Goal: Transaction & Acquisition: Purchase product/service

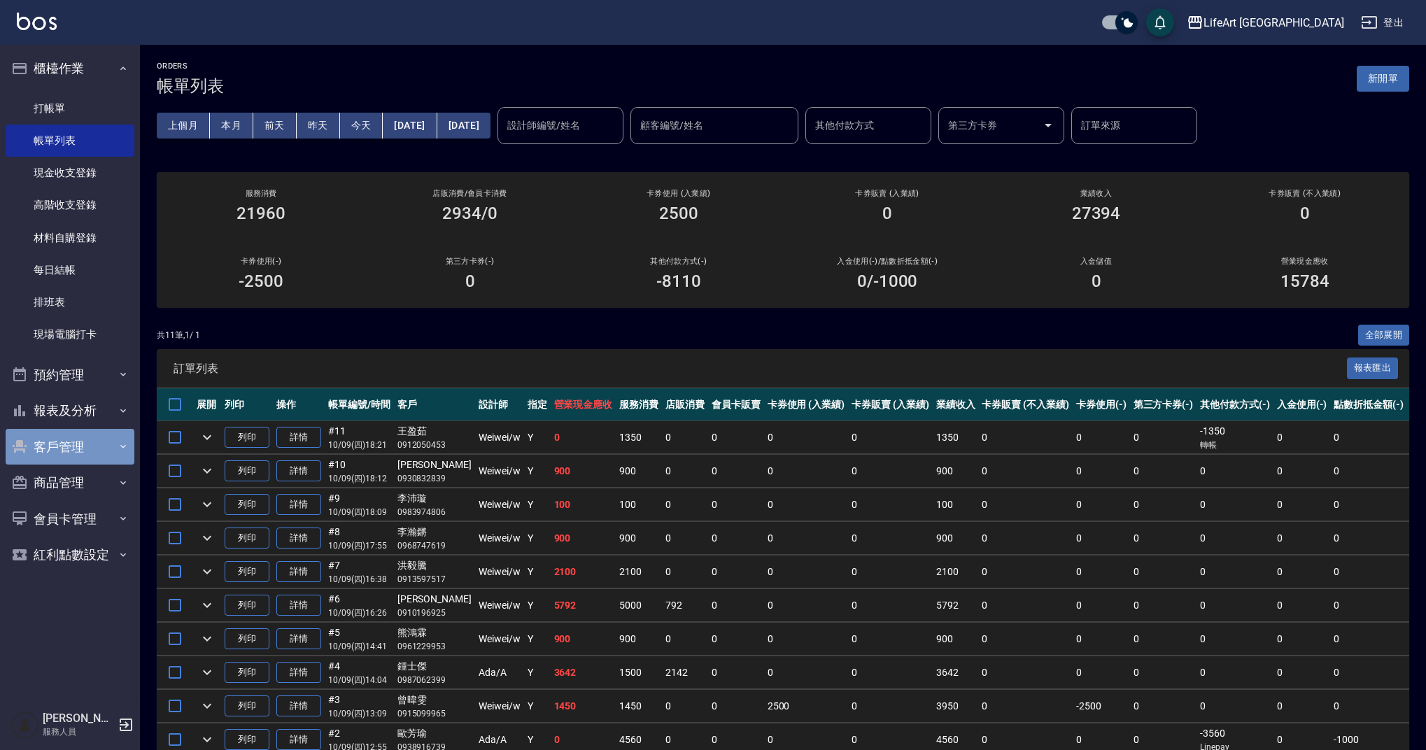
click at [107, 434] on button "客戶管理" at bounding box center [70, 447] width 129 height 36
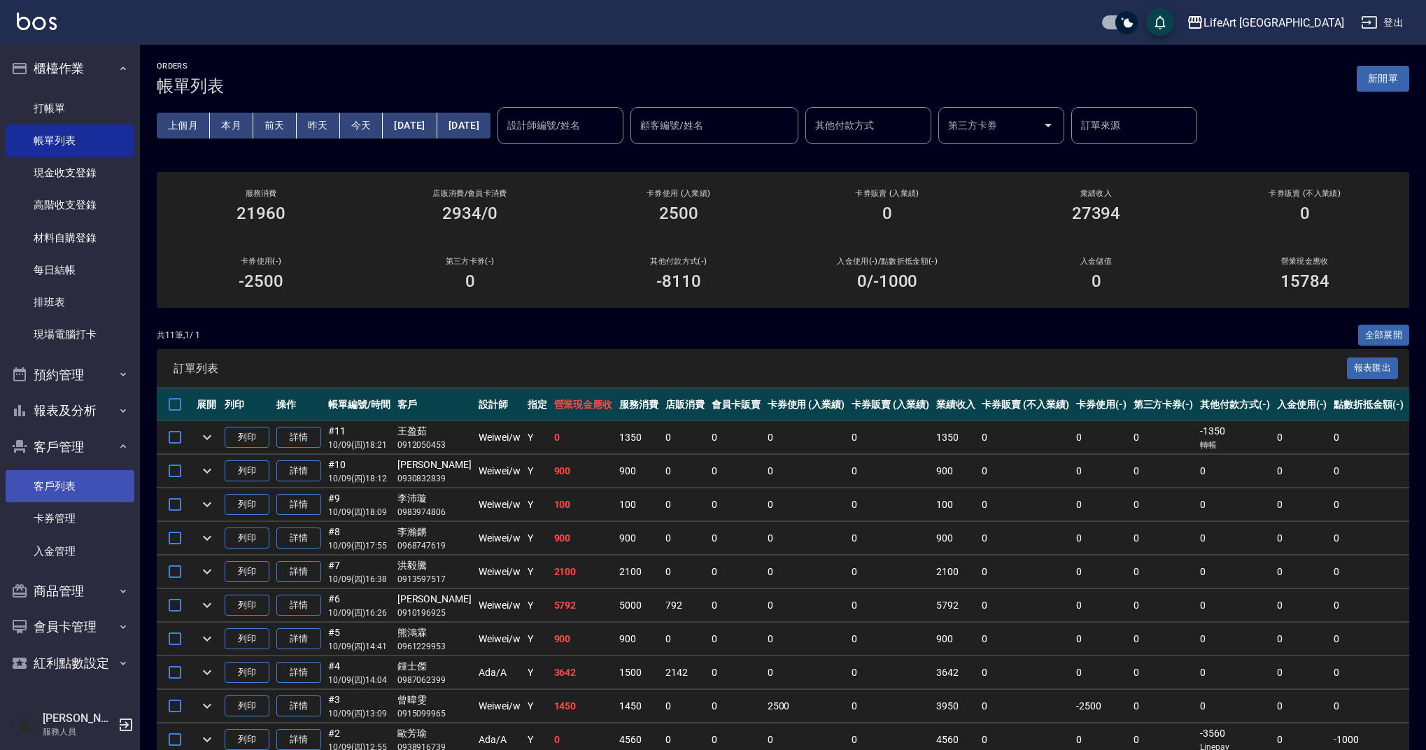
click at [95, 473] on link "客戶列表" at bounding box center [70, 486] width 129 height 32
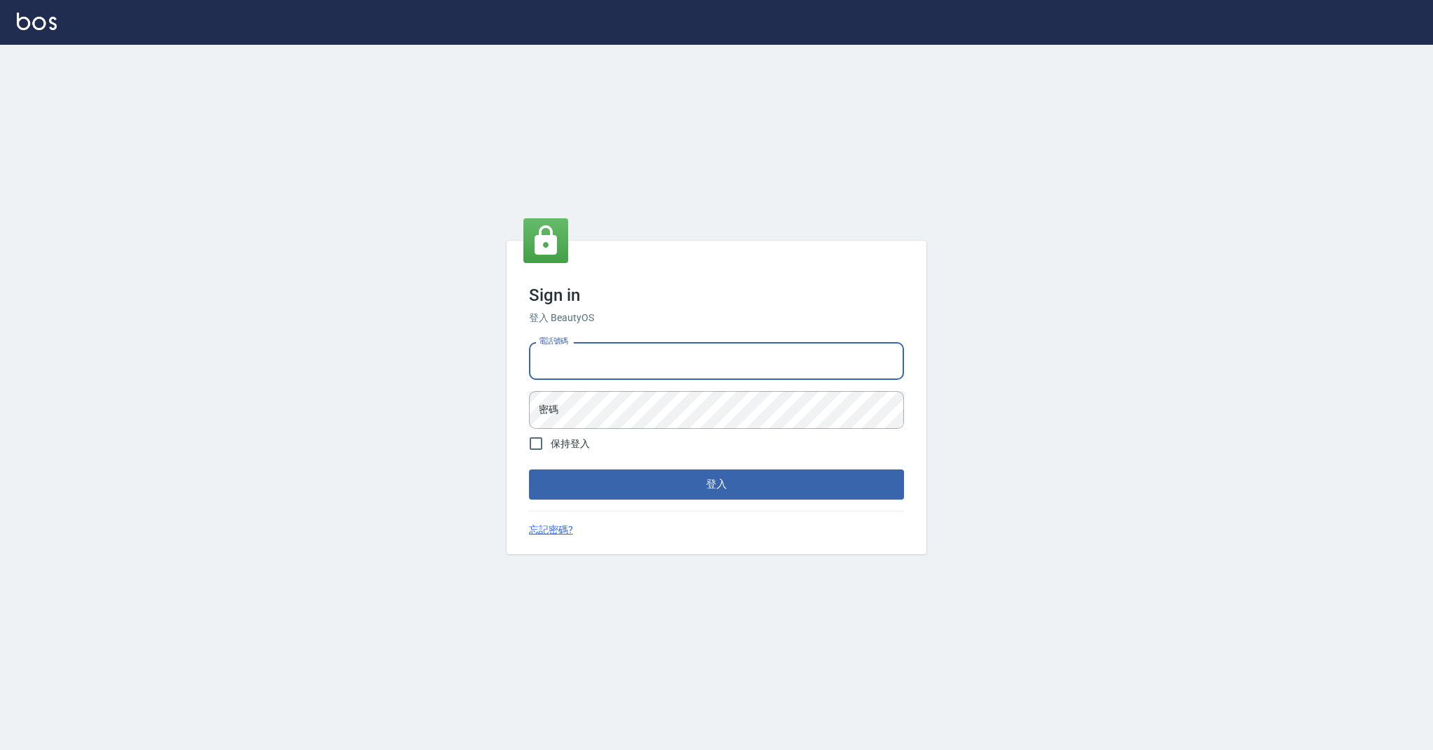
type input "0989368139"
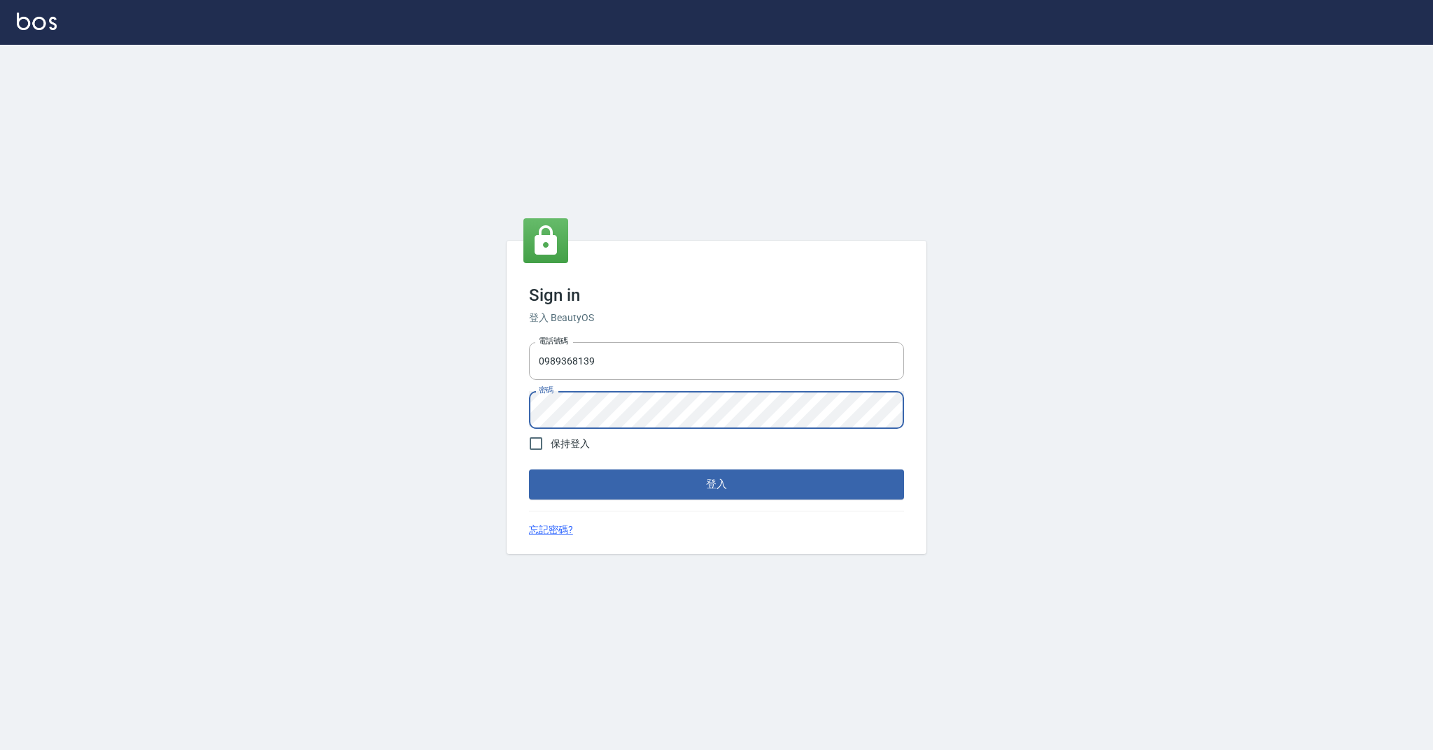
click at [625, 500] on div "Sign in 登入 BeautyOS 電話號碼 [PHONE_NUMBER] 電話號碼 密碼 密碼 保持登入 登入 忘記密碼?" at bounding box center [717, 397] width 420 height 313
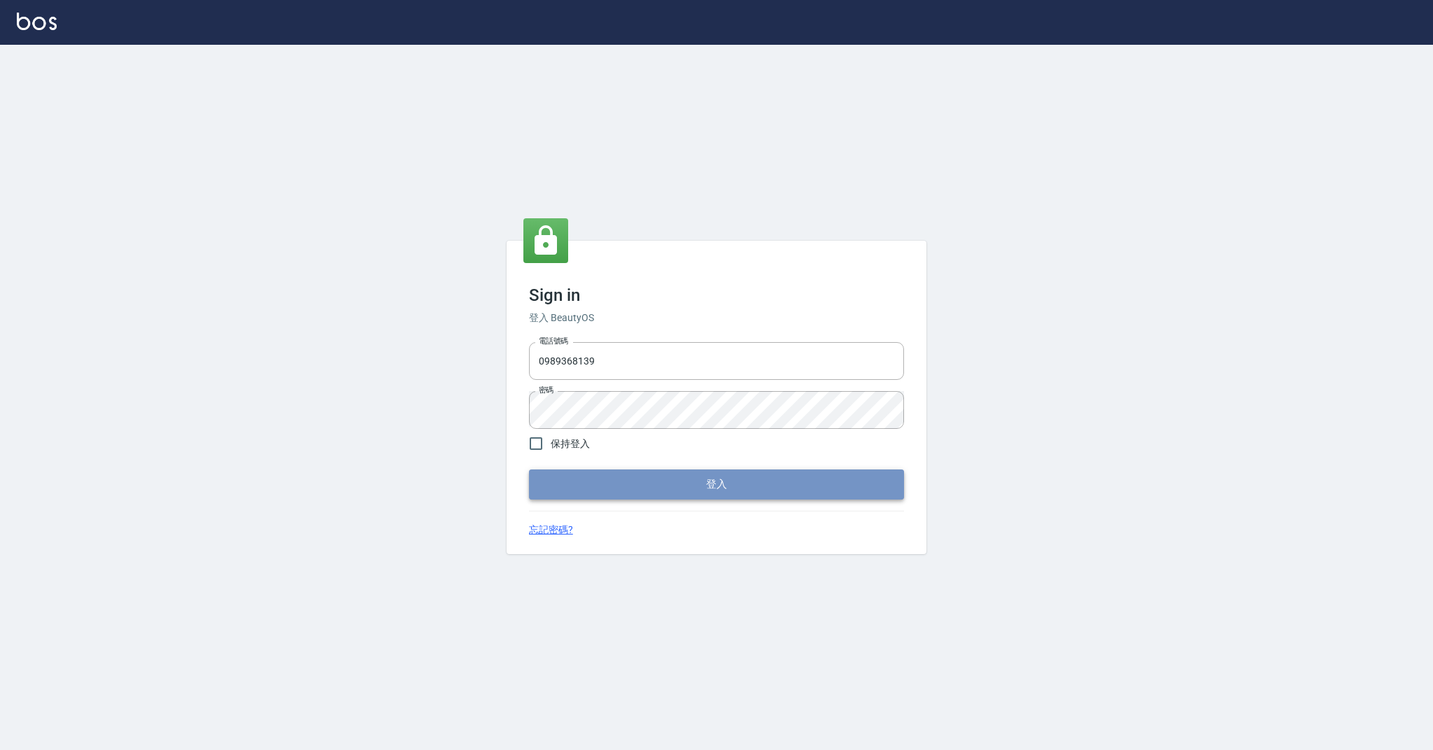
click at [626, 487] on button "登入" at bounding box center [716, 484] width 375 height 29
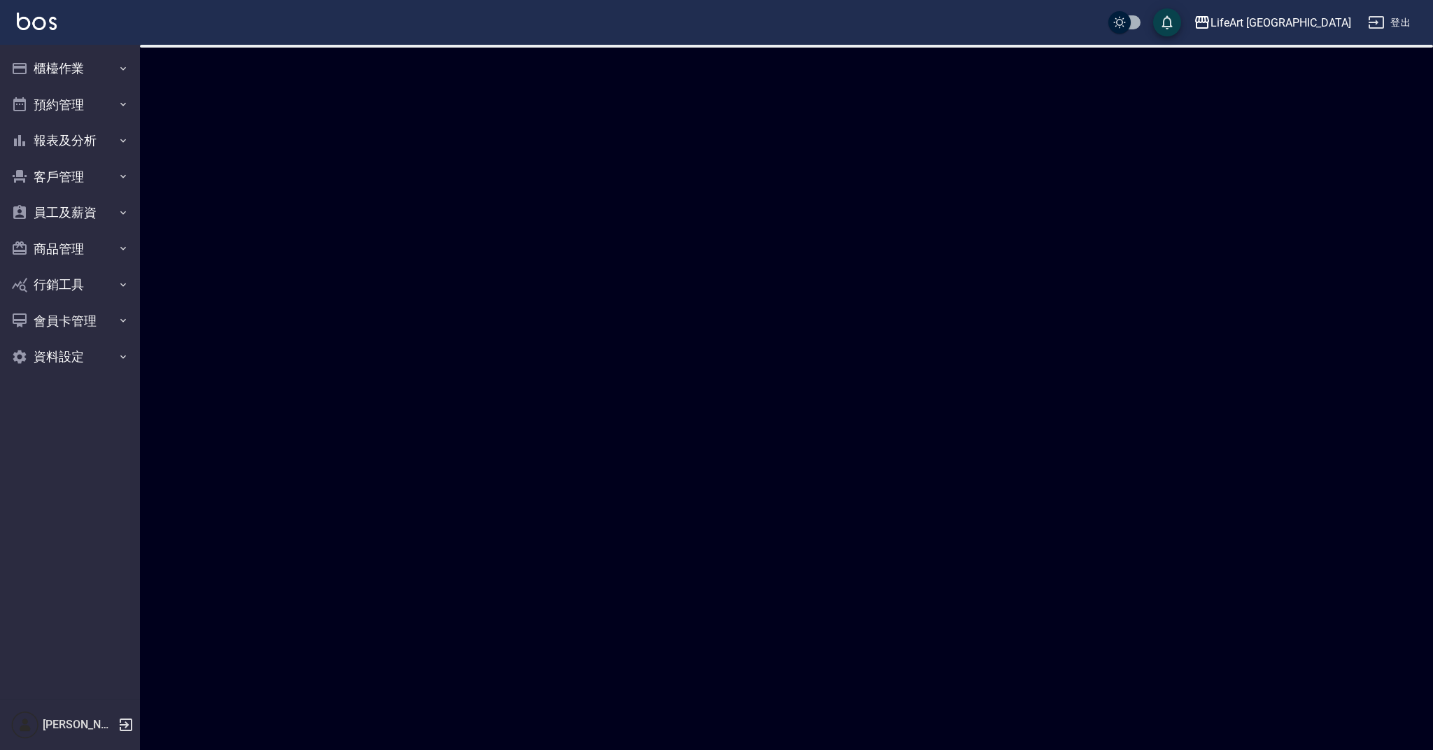
checkbox input "true"
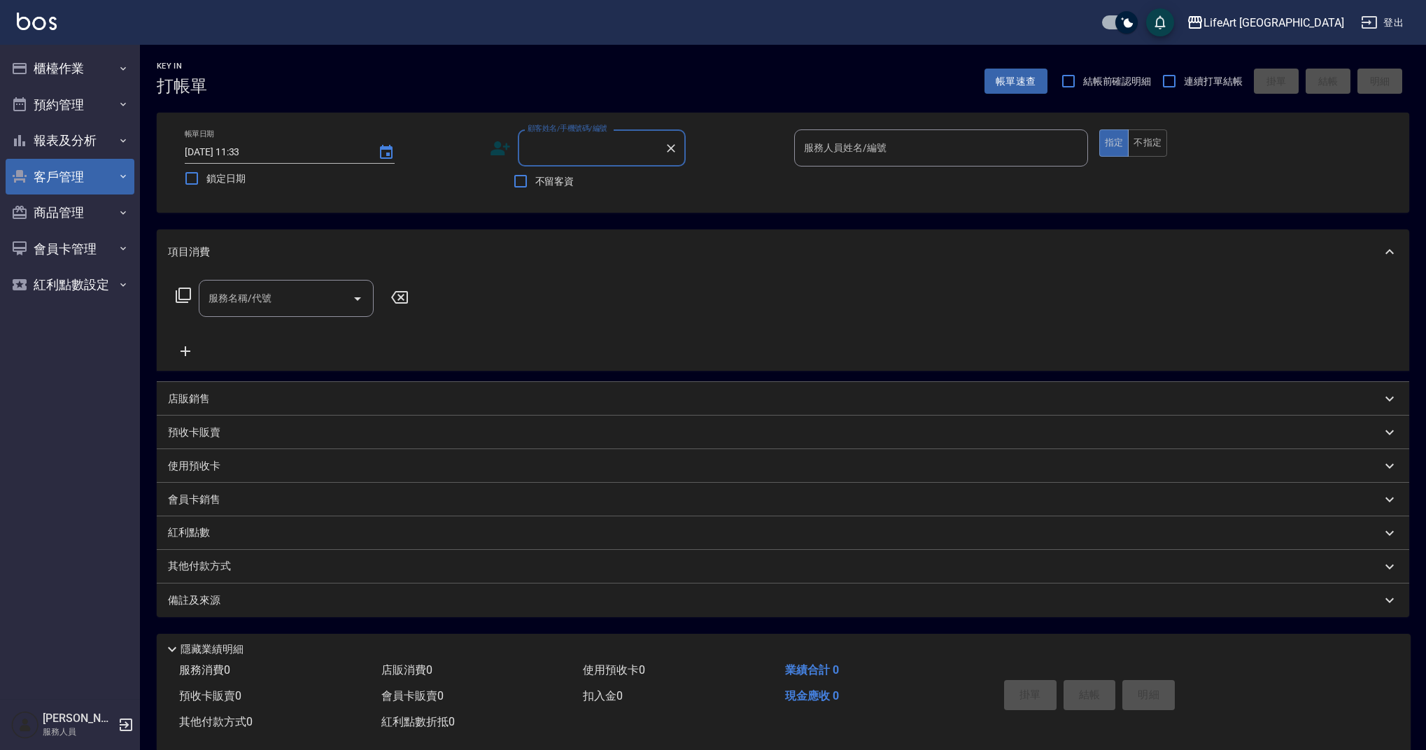
click at [104, 183] on button "客戶管理" at bounding box center [70, 177] width 129 height 36
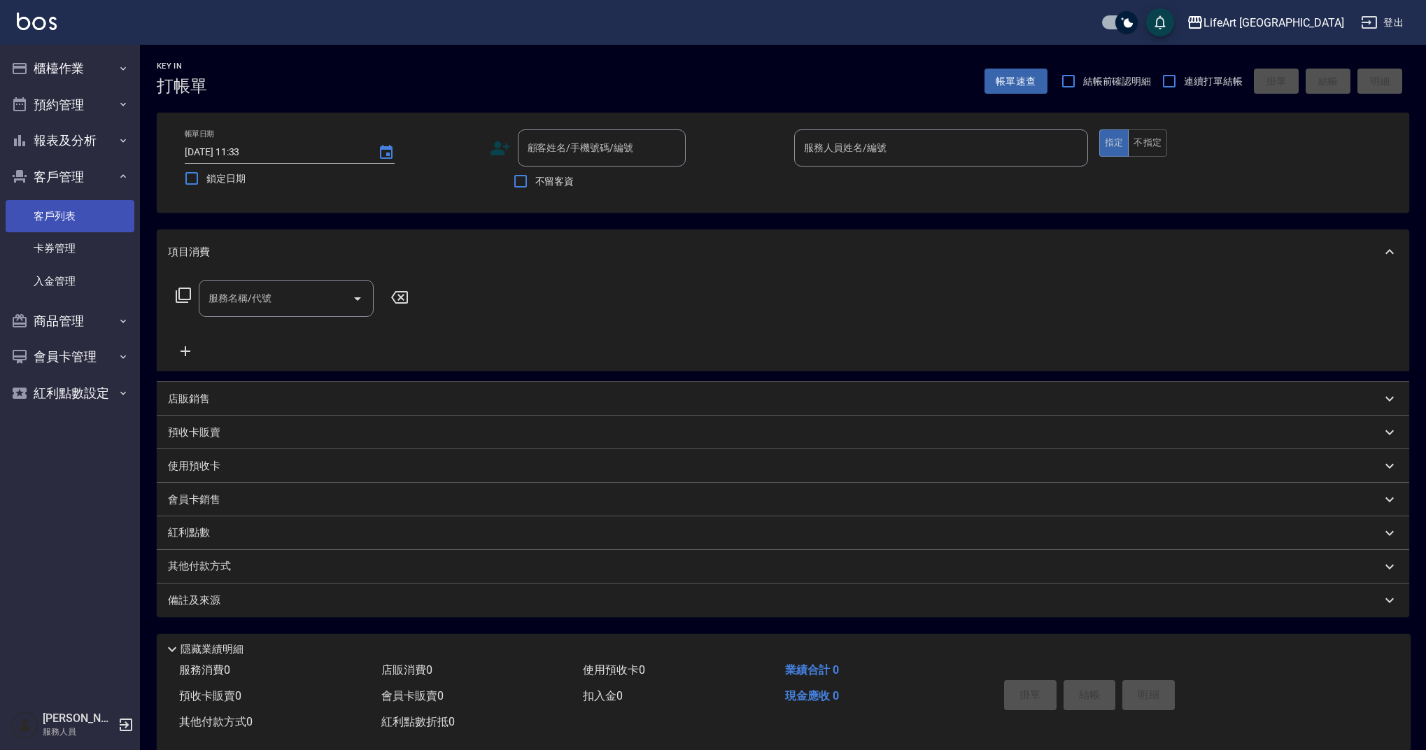
click at [90, 213] on link "客戶列表" at bounding box center [70, 216] width 129 height 32
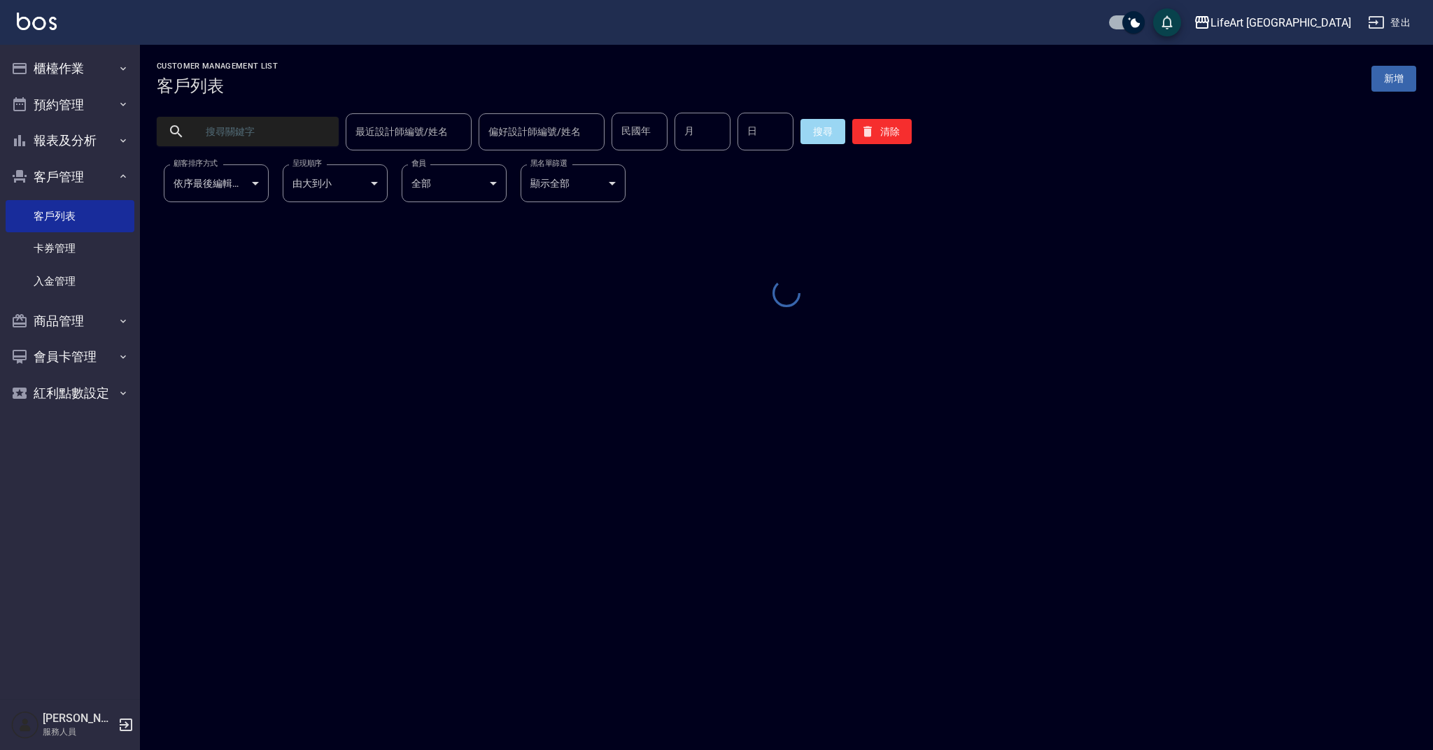
click at [248, 137] on input "text" at bounding box center [262, 132] width 132 height 38
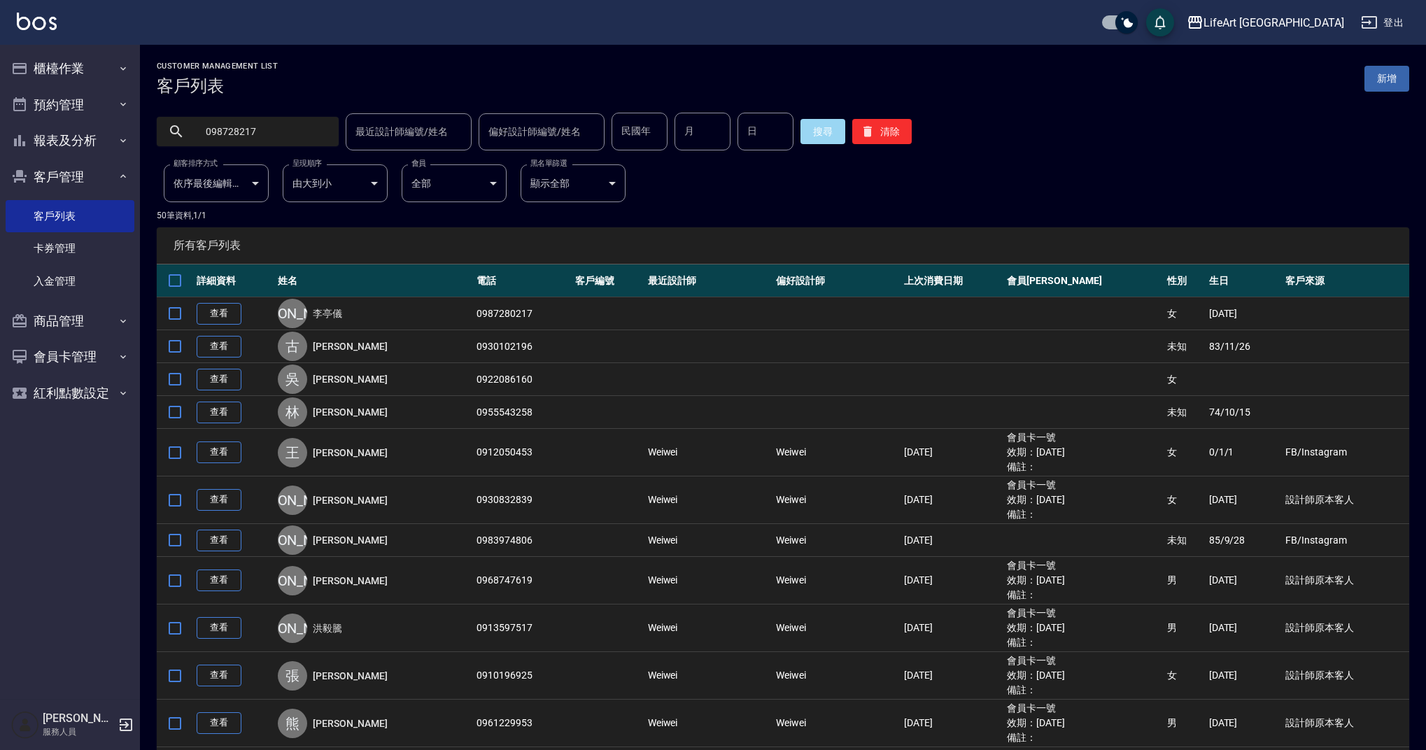
click at [237, 134] on input "098728217" at bounding box center [262, 132] width 132 height 38
type input "0987280217"
click at [803, 129] on button "搜尋" at bounding box center [823, 131] width 45 height 25
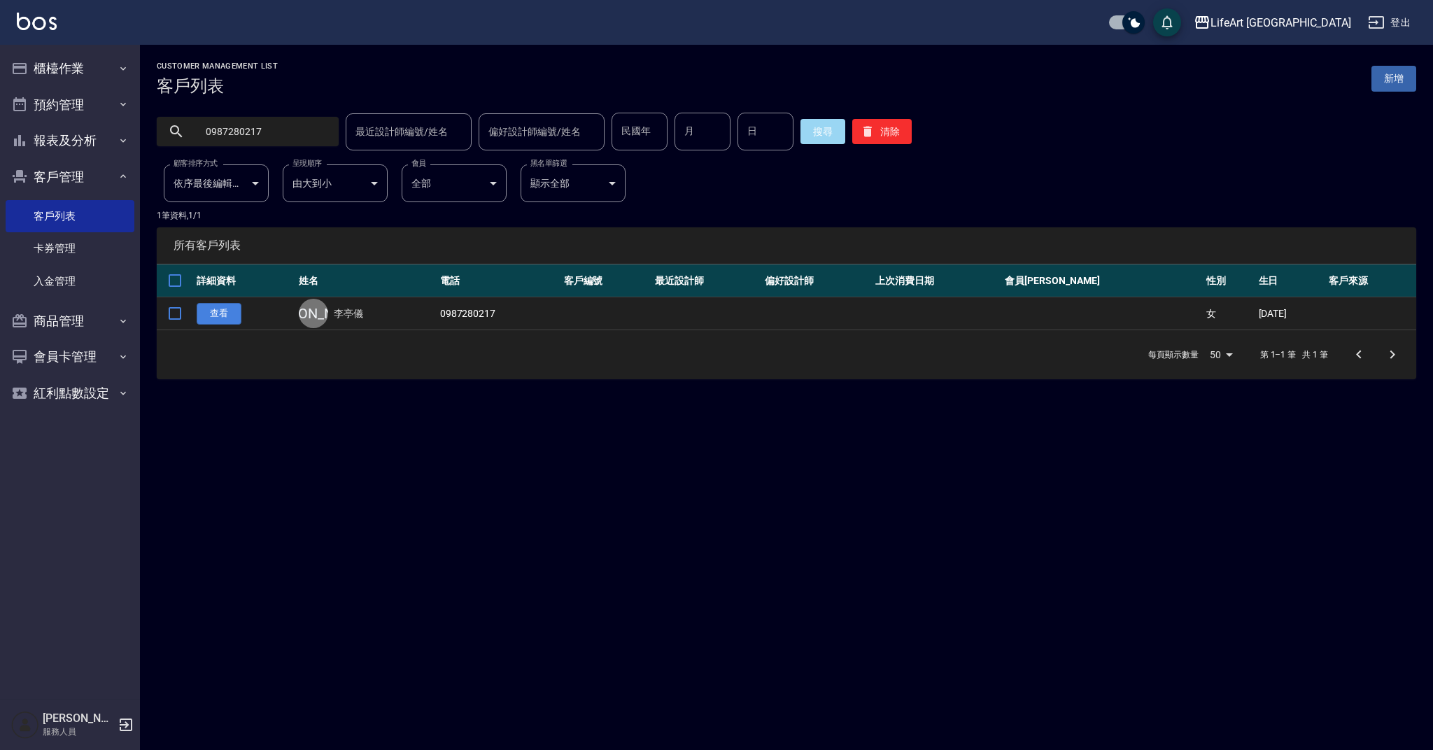
click at [215, 313] on link "查看" at bounding box center [219, 314] width 45 height 22
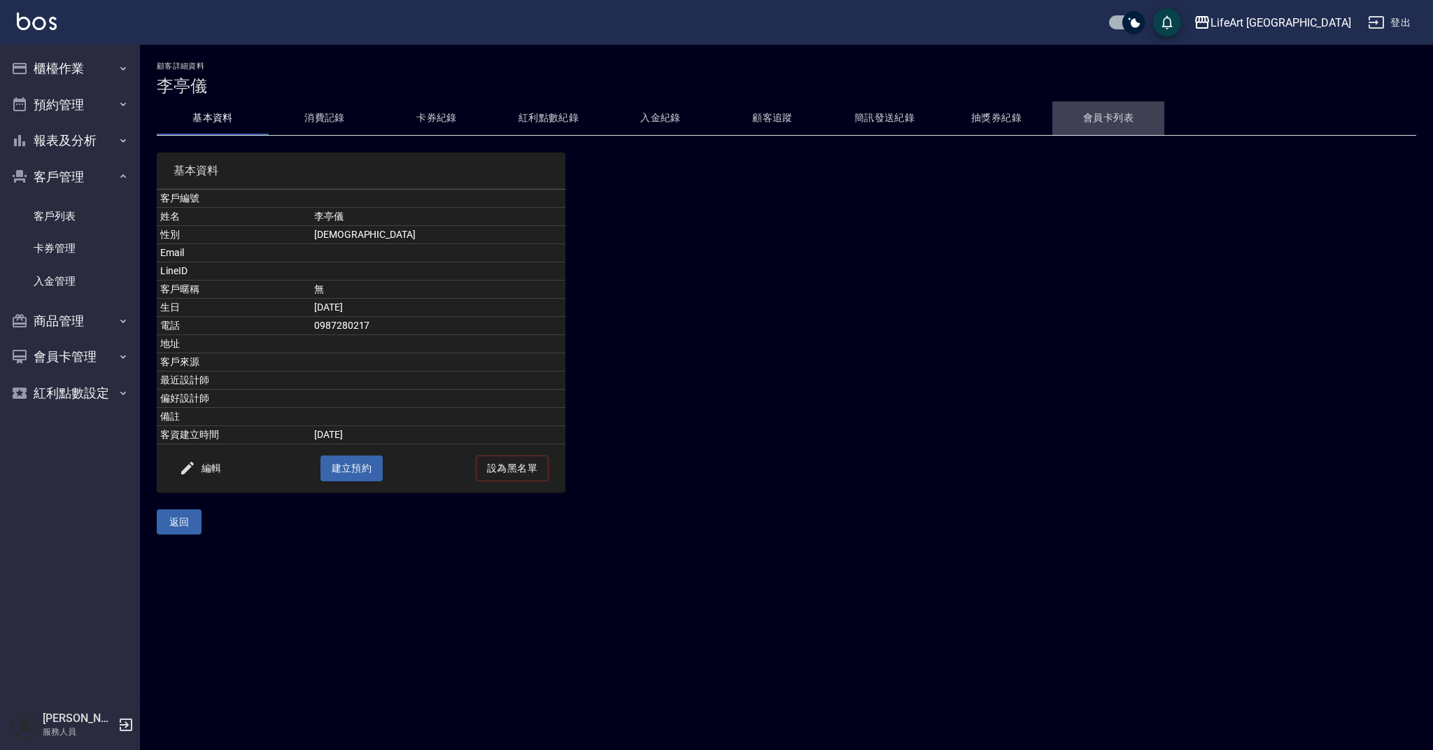
click at [1083, 115] on button "會員卡列表" at bounding box center [1109, 118] width 112 height 34
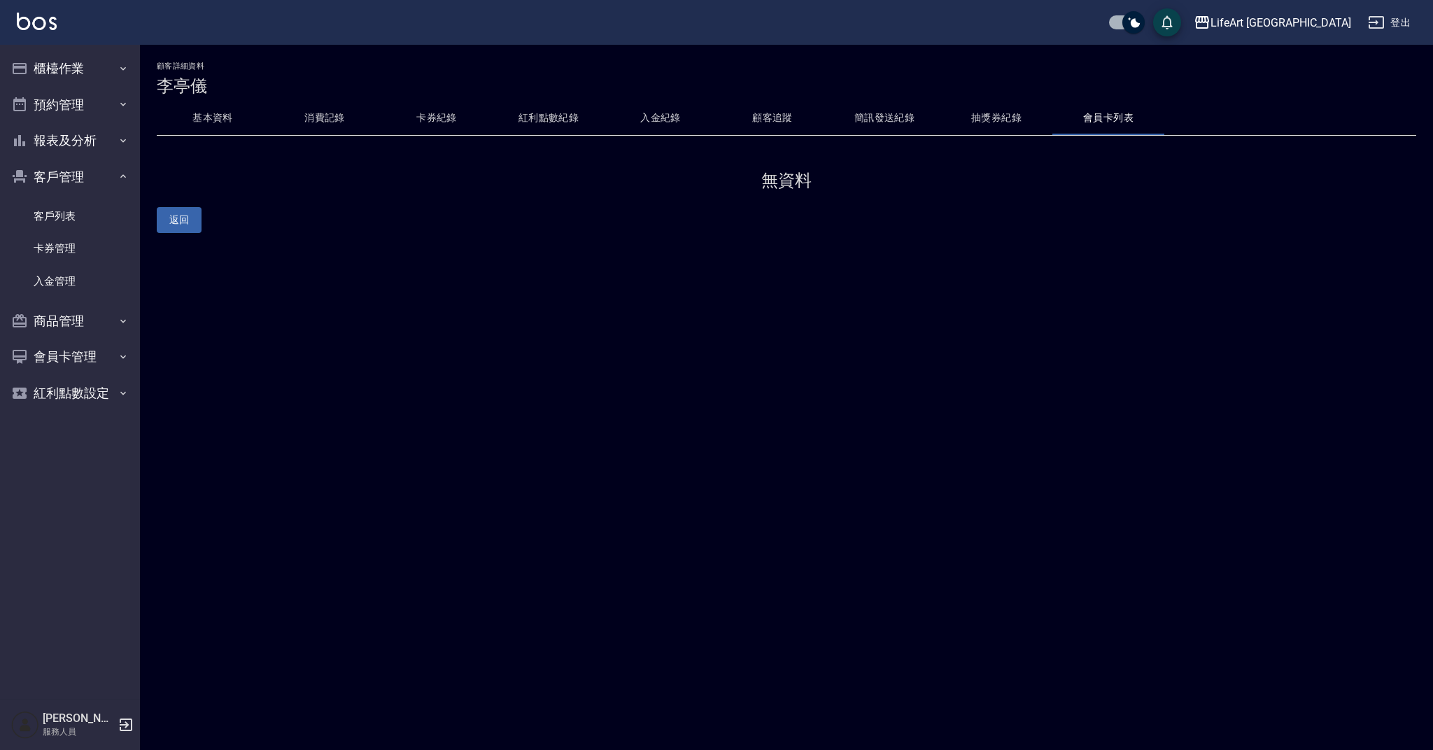
click at [336, 115] on button "消費記錄" at bounding box center [325, 118] width 112 height 34
click at [228, 123] on button "基本資料" at bounding box center [213, 118] width 112 height 34
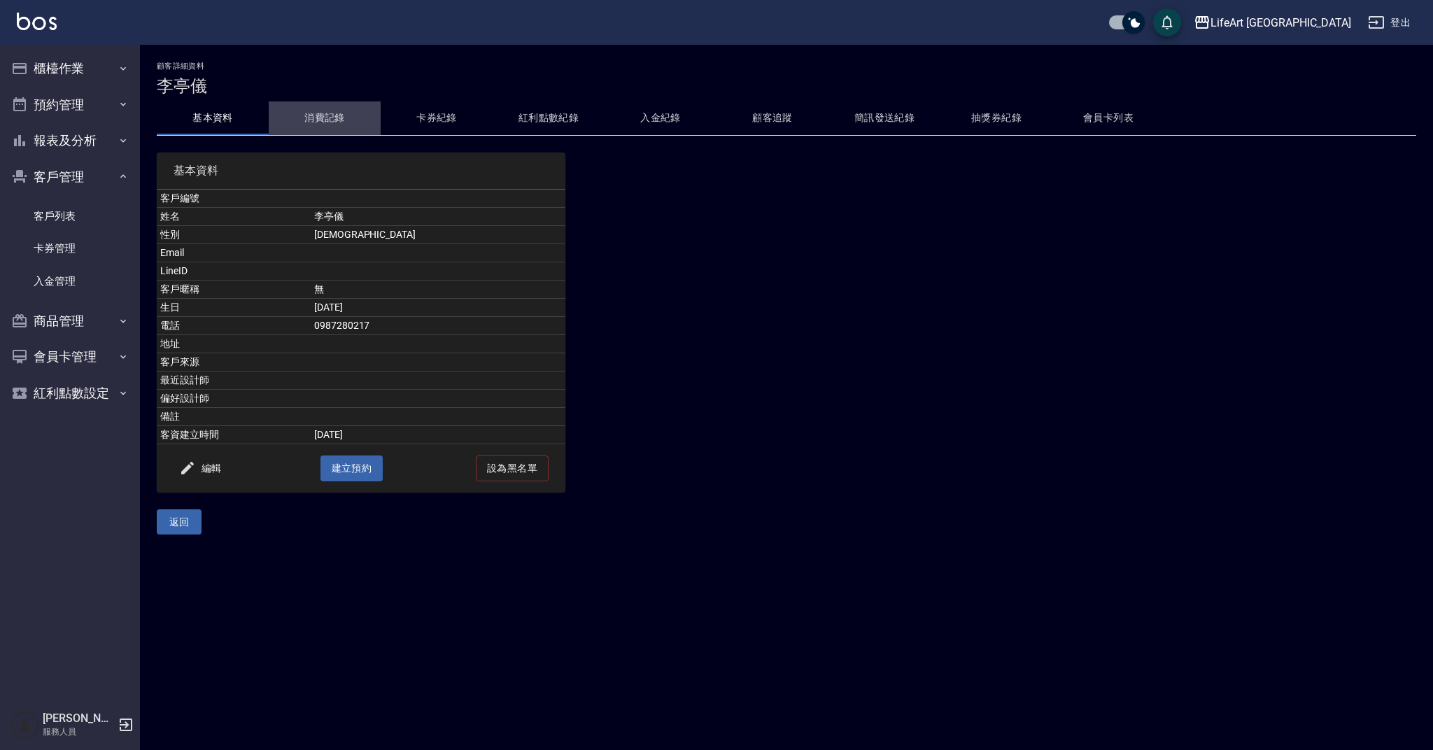
click at [348, 113] on button "消費記錄" at bounding box center [325, 118] width 112 height 34
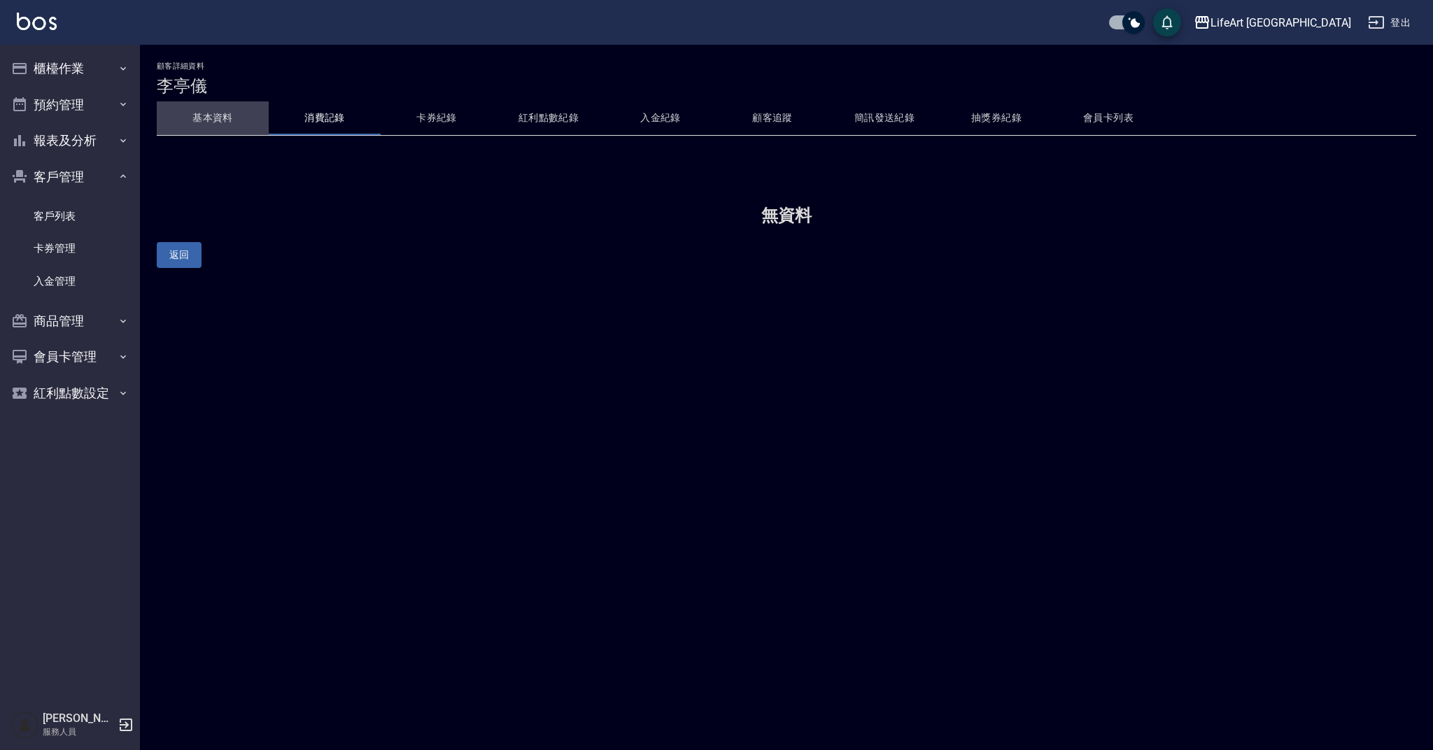
click at [184, 120] on button "基本資料" at bounding box center [213, 118] width 112 height 34
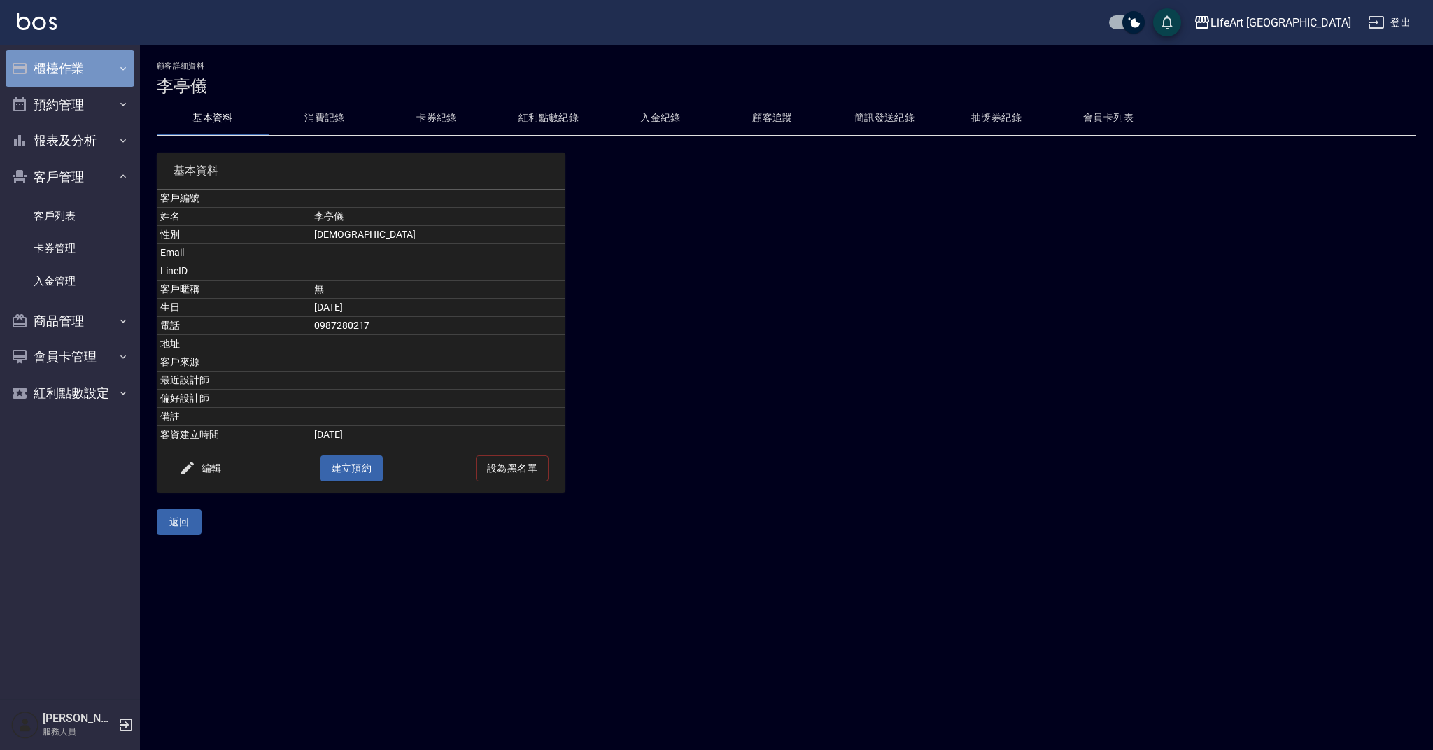
click at [94, 73] on button "櫃檯作業" at bounding box center [70, 68] width 129 height 36
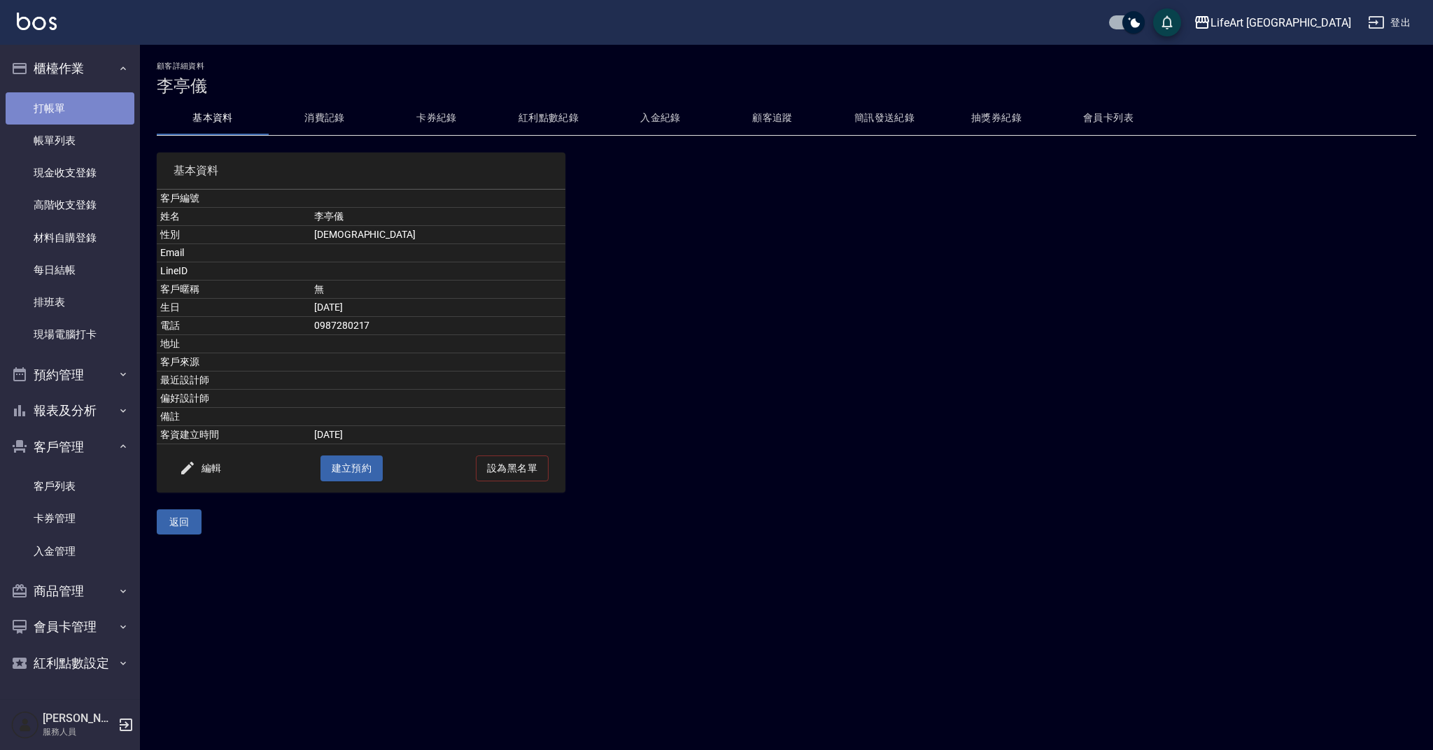
click at [94, 110] on link "打帳單" at bounding box center [70, 108] width 129 height 32
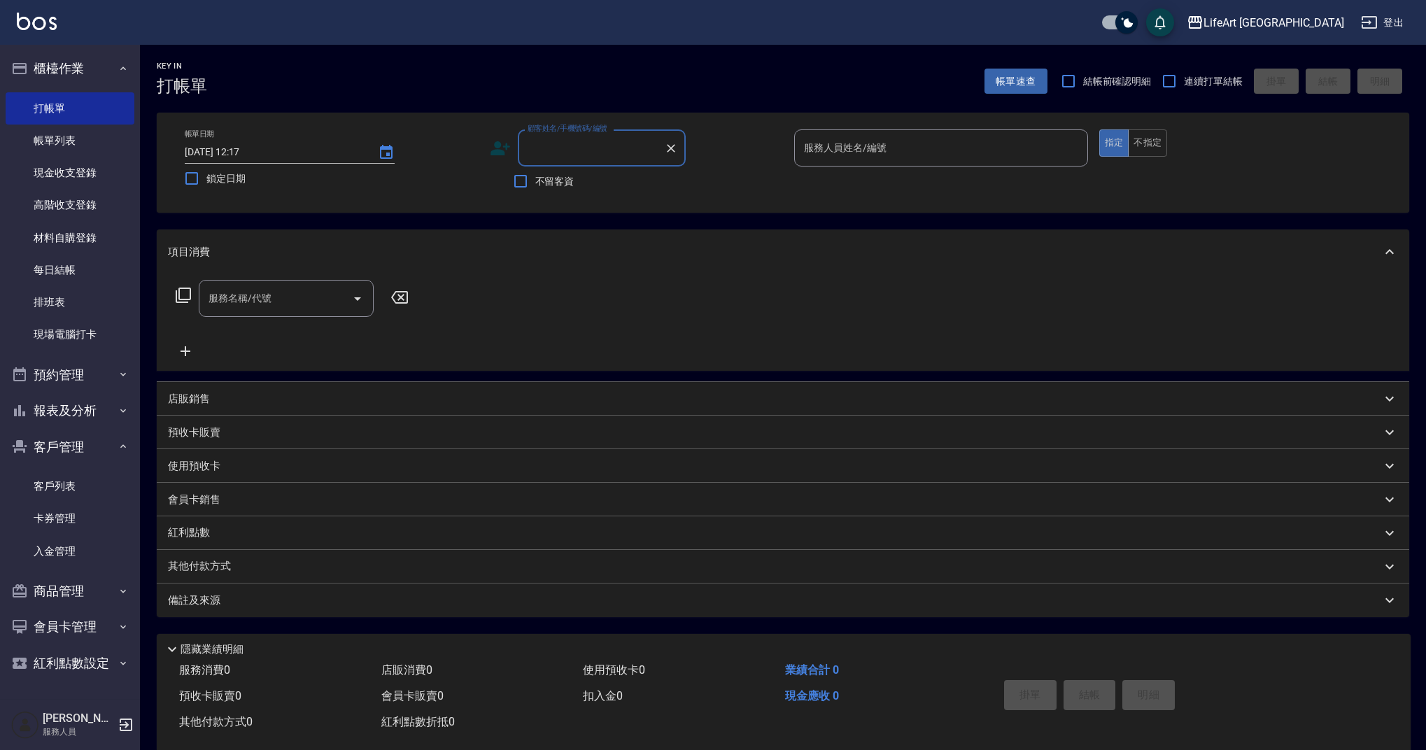
click at [556, 146] on input "顧客姓名/手機號碼/編號" at bounding box center [591, 148] width 134 height 24
type input "u"
click at [575, 211] on li "[PERSON_NAME]/0976198550/null" at bounding box center [602, 206] width 168 height 23
type input "[PERSON_NAME]/0976198550/null"
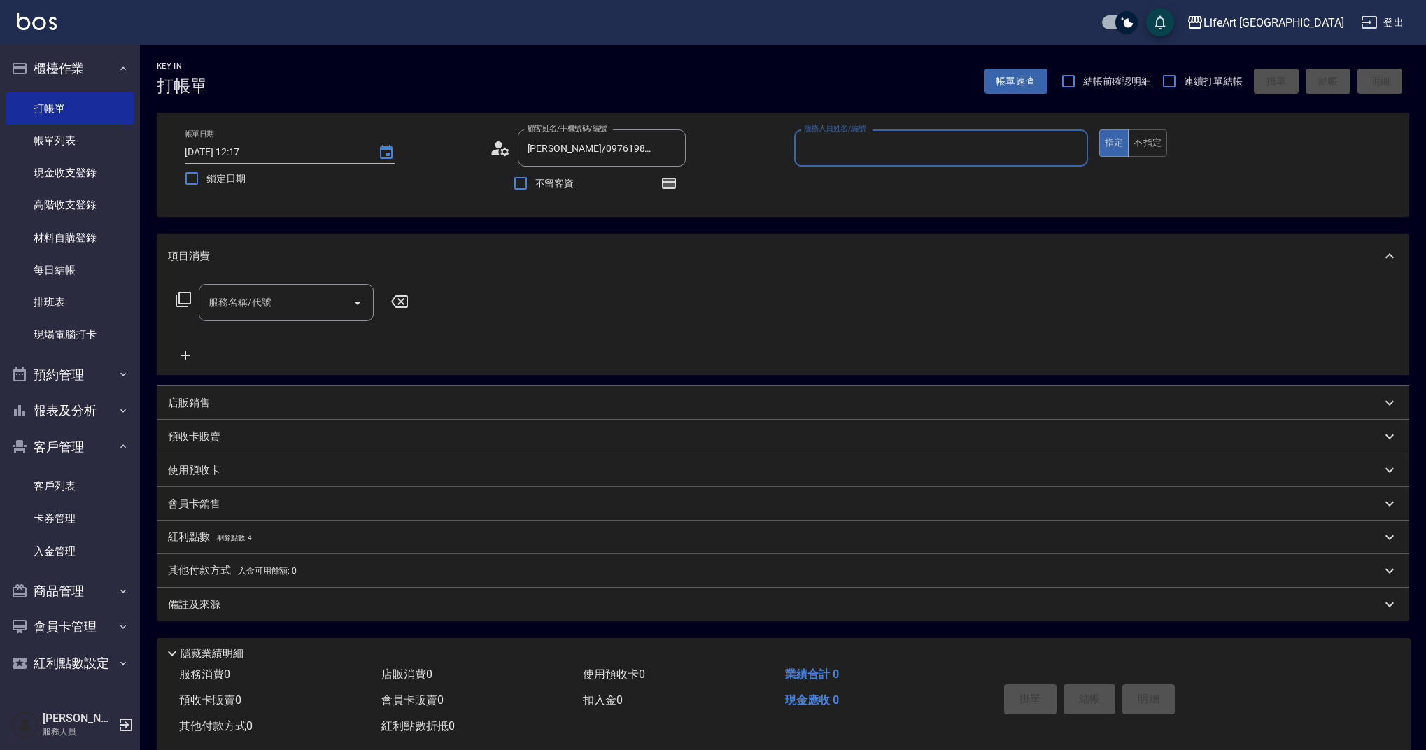
click at [871, 142] on input "服務人員姓名/編號" at bounding box center [941, 148] width 281 height 24
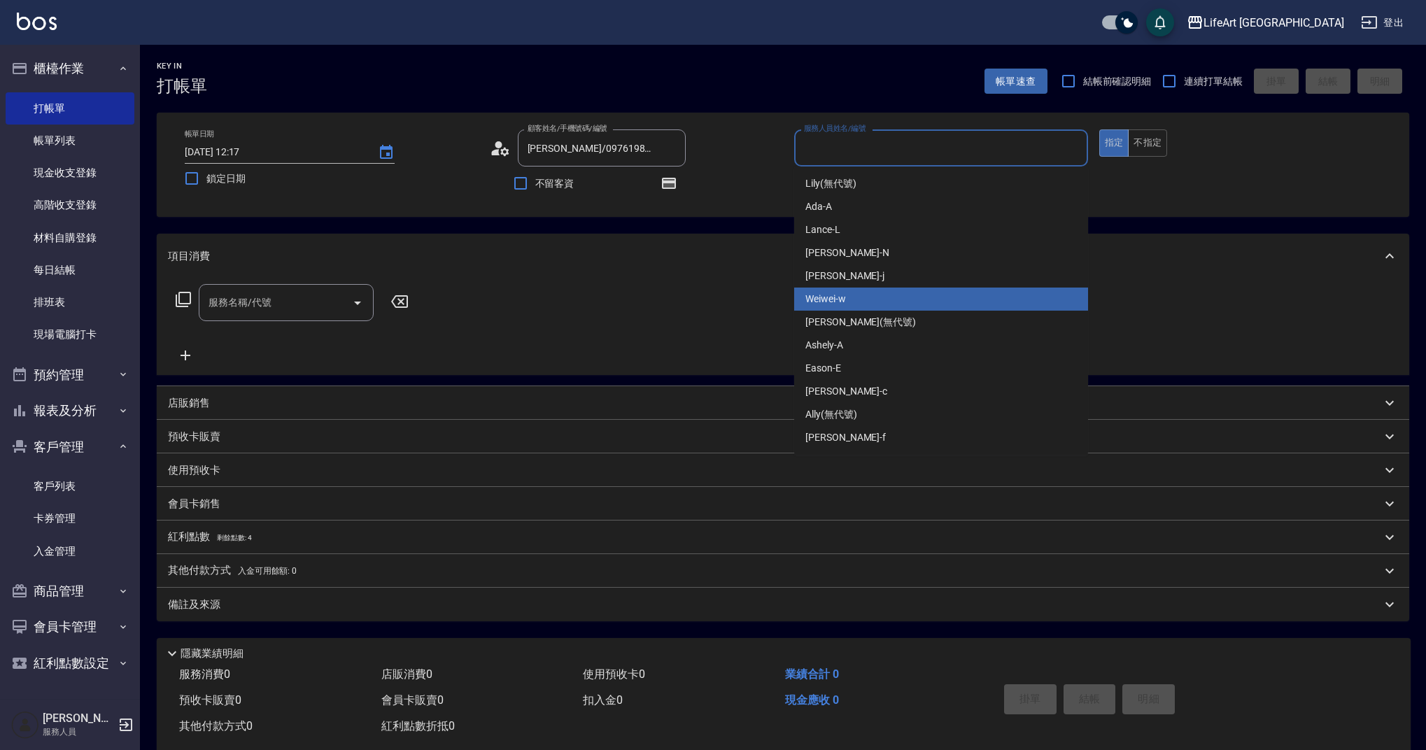
click at [838, 299] on span "Weiwei -w" at bounding box center [826, 299] width 41 height 15
type input "Weiwei-w"
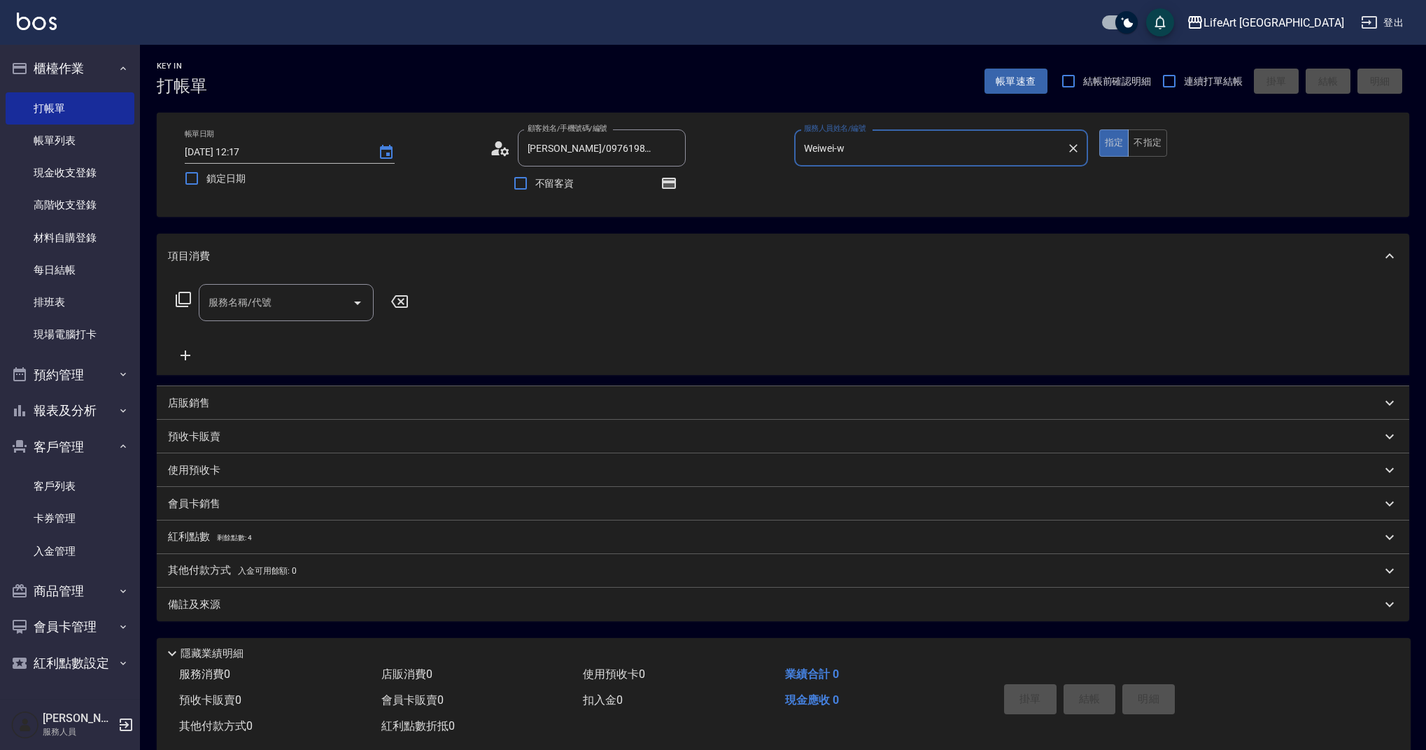
drag, startPoint x: 241, startPoint y: 307, endPoint x: 249, endPoint y: 319, distance: 15.1
click at [241, 307] on input "服務名稱/代號" at bounding box center [275, 302] width 141 height 24
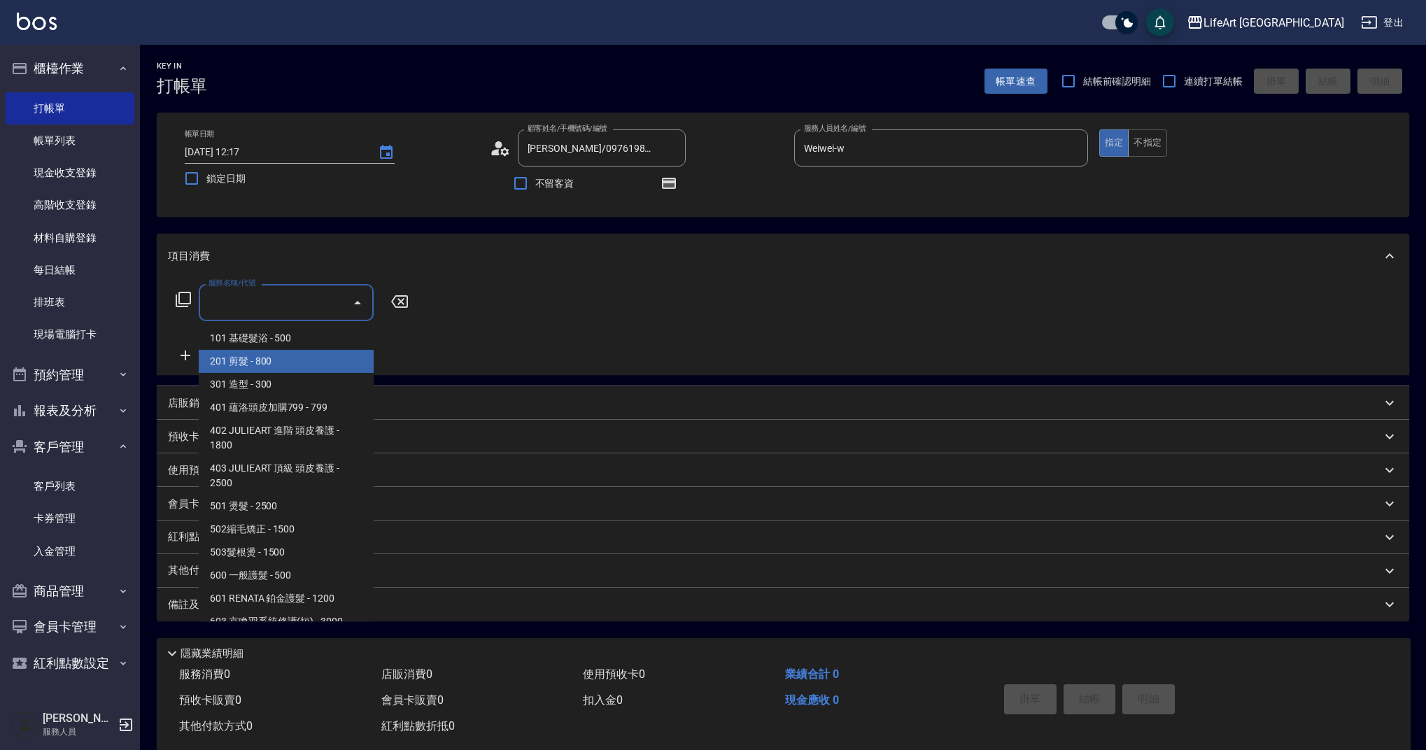
click at [251, 367] on span "201 剪髮 - 800" at bounding box center [286, 361] width 175 height 23
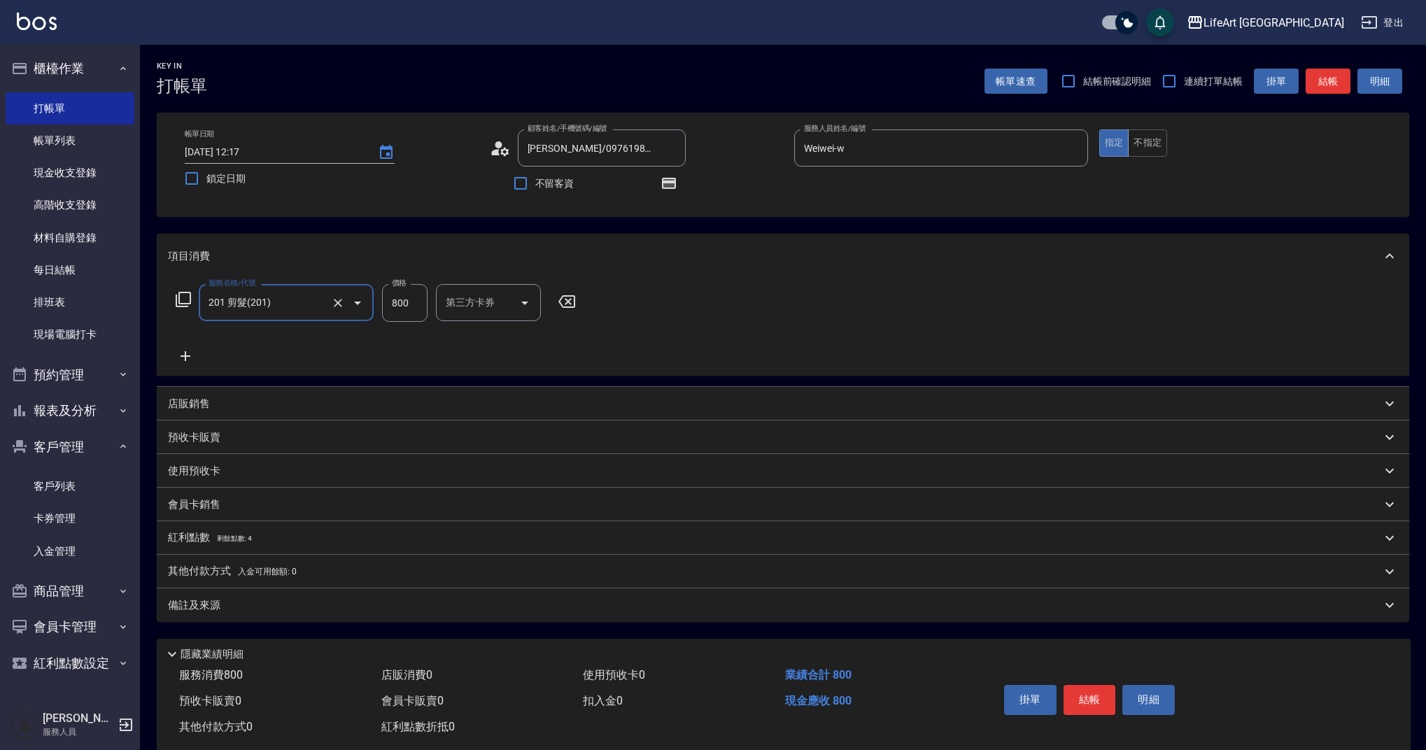
type input "201 剪髮(201)"
click at [428, 309] on div "服務名稱/代號 201 剪髮(201) 服務名稱/代號 價格 800 價格 洗-1 洗-1 第三方卡券 第三方卡券" at bounding box center [422, 303] width 509 height 38
drag, startPoint x: 417, startPoint y: 305, endPoint x: 372, endPoint y: 305, distance: 44.8
click at [372, 305] on div "服務名稱/代號 201 剪髮(201) 服務名稱/代號 價格 800 價格 洗-1 洗-1 第三方卡券 第三方卡券" at bounding box center [422, 303] width 509 height 38
type input "100"
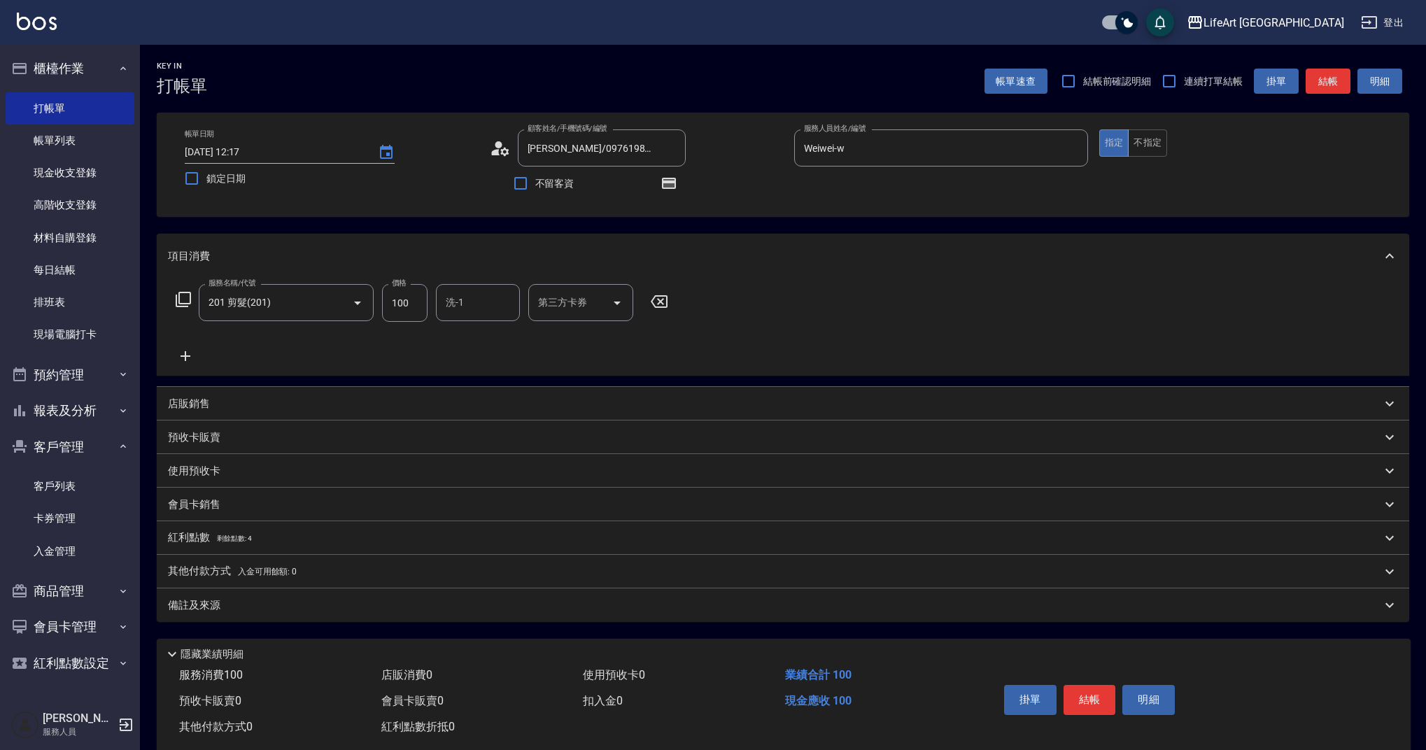
click at [378, 605] on div "備註及來源" at bounding box center [775, 605] width 1214 height 15
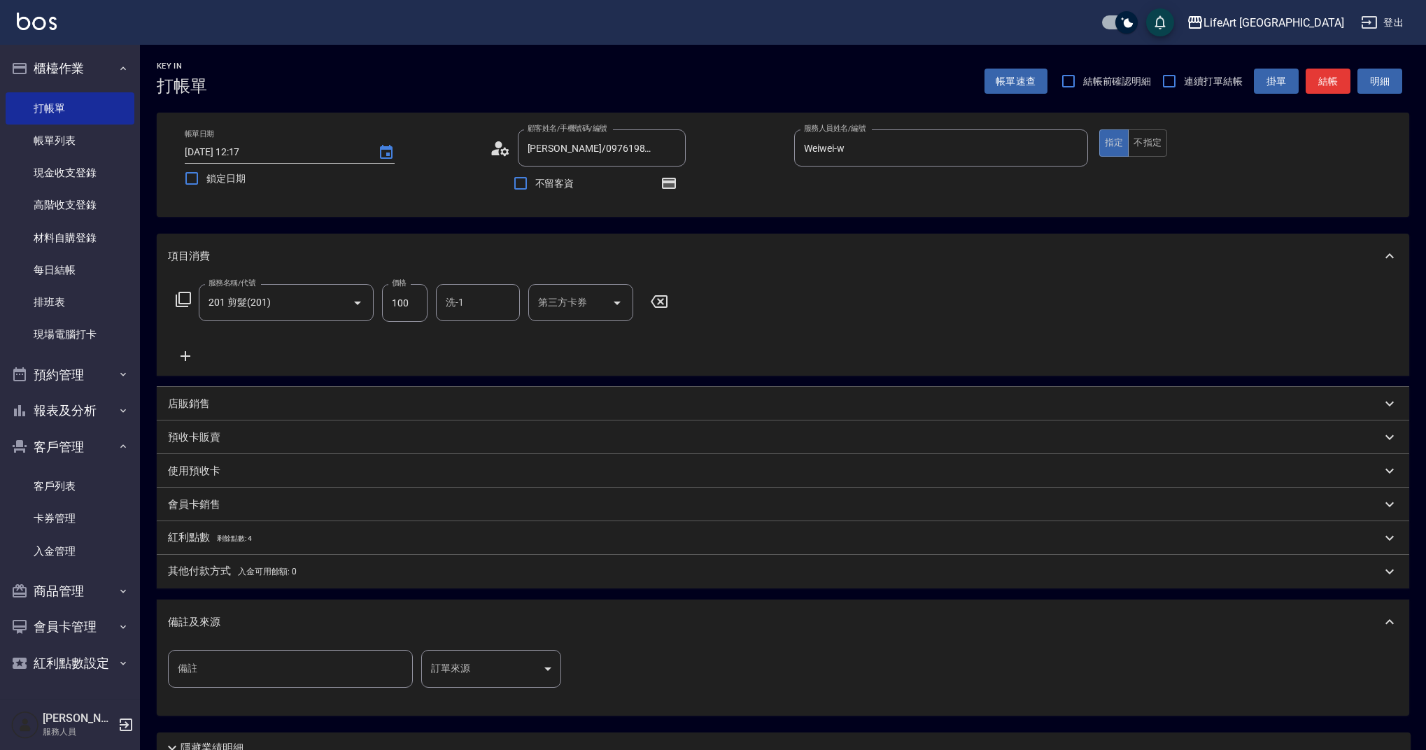
click at [540, 656] on body "LifeArt 蘆洲 登出 櫃檯作業 打帳單 帳單列表 現金收支登錄 高階收支登錄 材料自購登錄 每日結帳 排班表 現場電腦打卡 預約管理 預約管理 單日預約…" at bounding box center [713, 434] width 1426 height 868
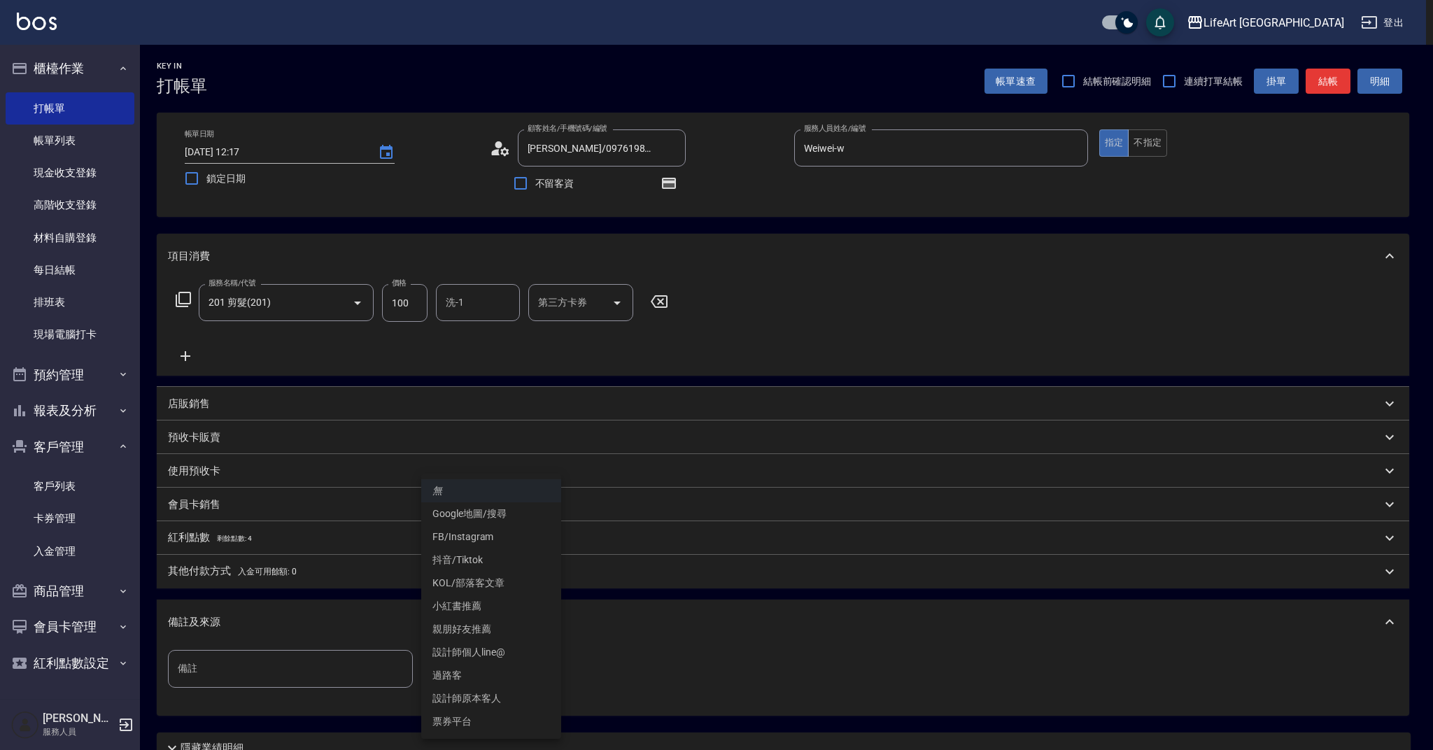
click at [523, 699] on li "設計師原本客人" at bounding box center [491, 698] width 140 height 23
type input "設計師原本客人"
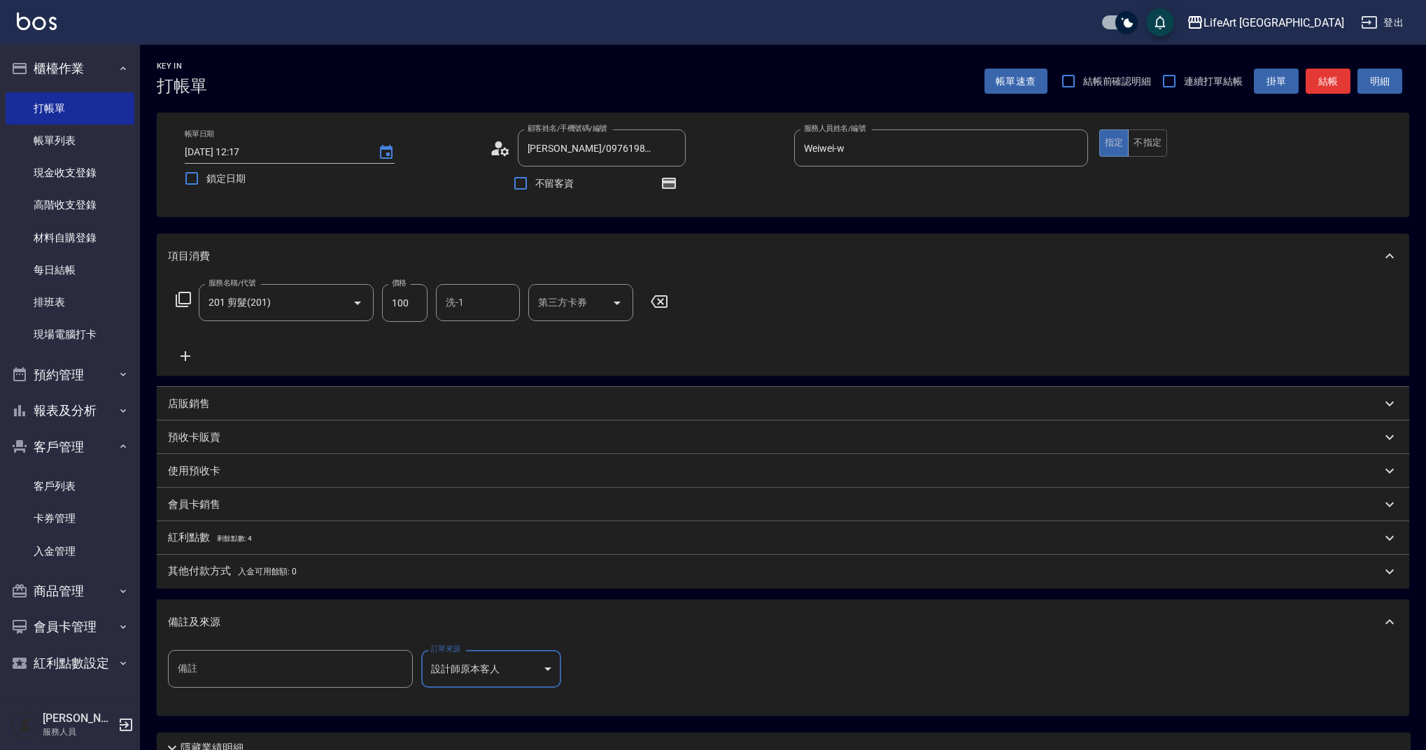
scroll to position [124, 0]
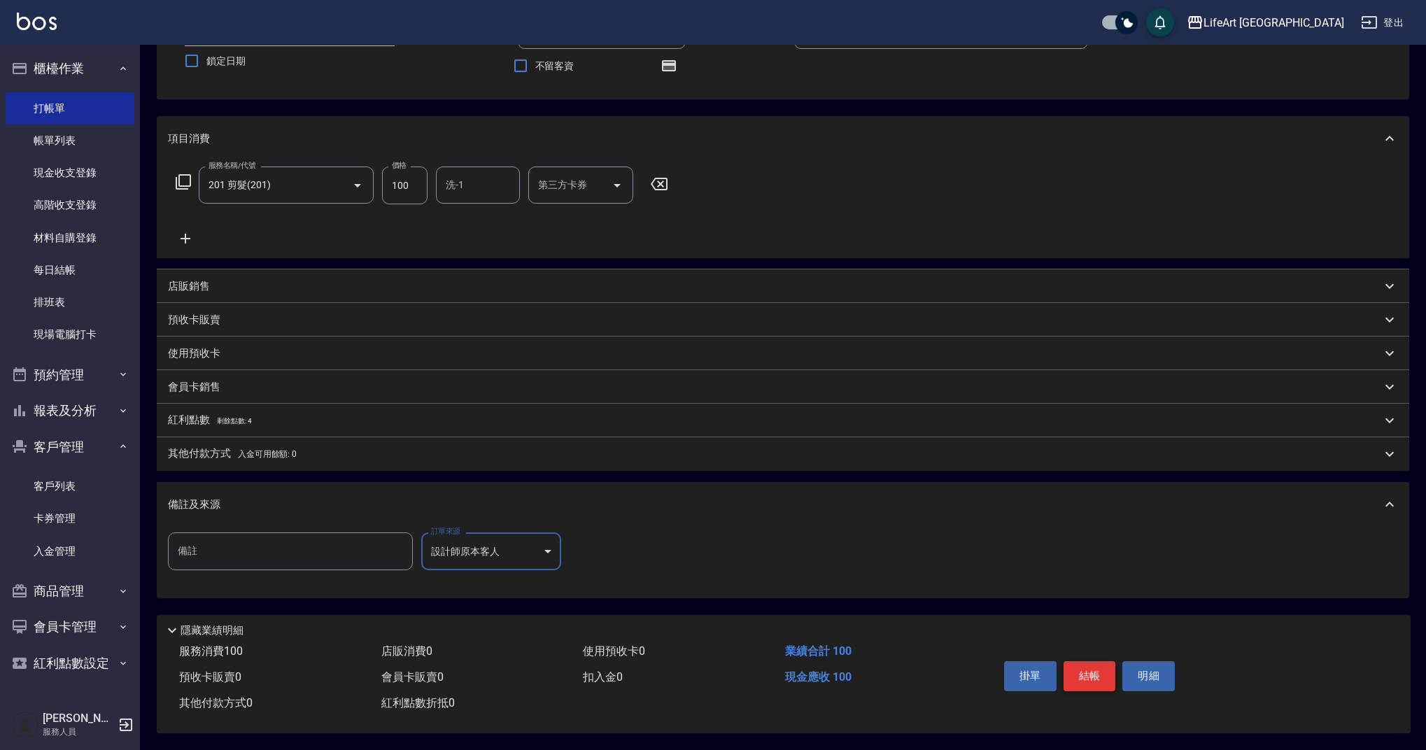
click at [1083, 671] on button "結帳" at bounding box center [1090, 675] width 52 height 29
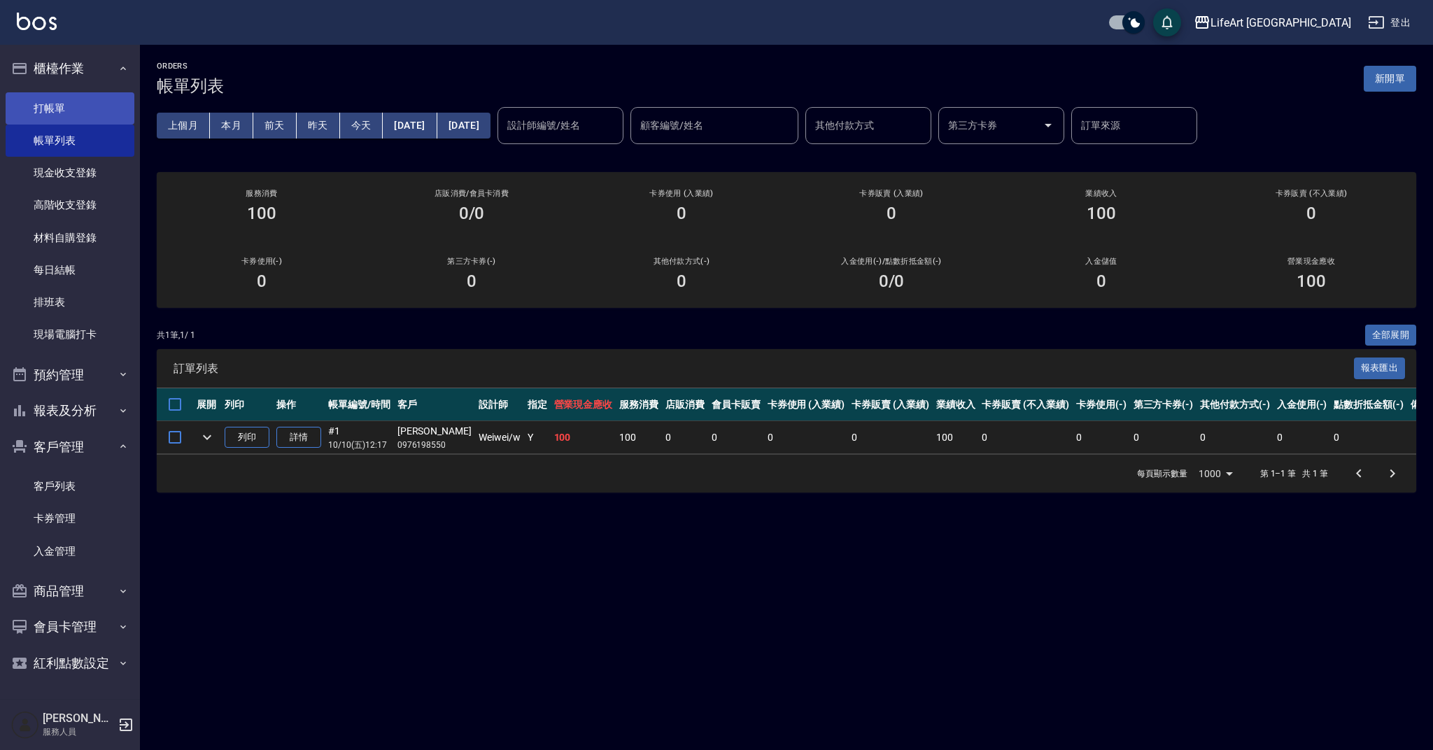
click at [94, 108] on link "打帳單" at bounding box center [70, 108] width 129 height 32
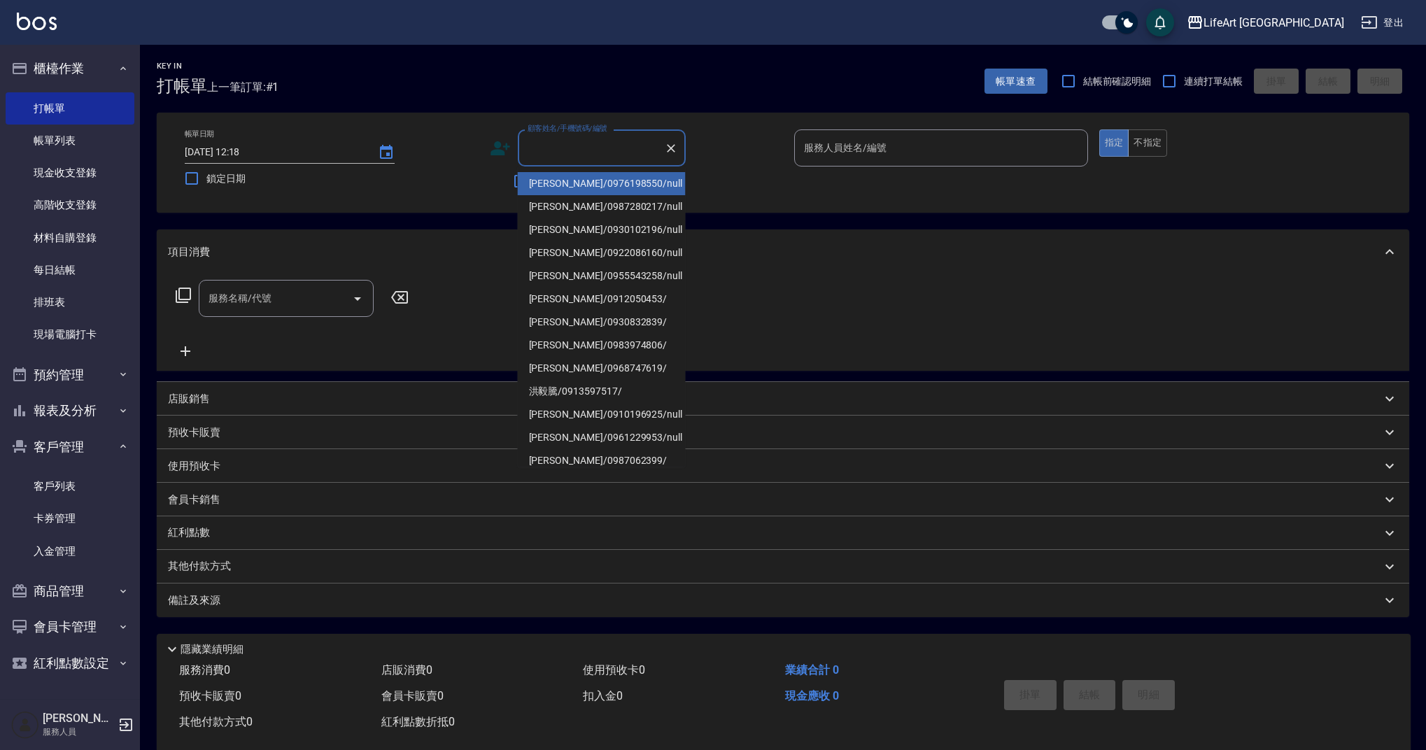
click at [575, 153] on input "顧客姓名/手機號碼/編號" at bounding box center [591, 148] width 134 height 24
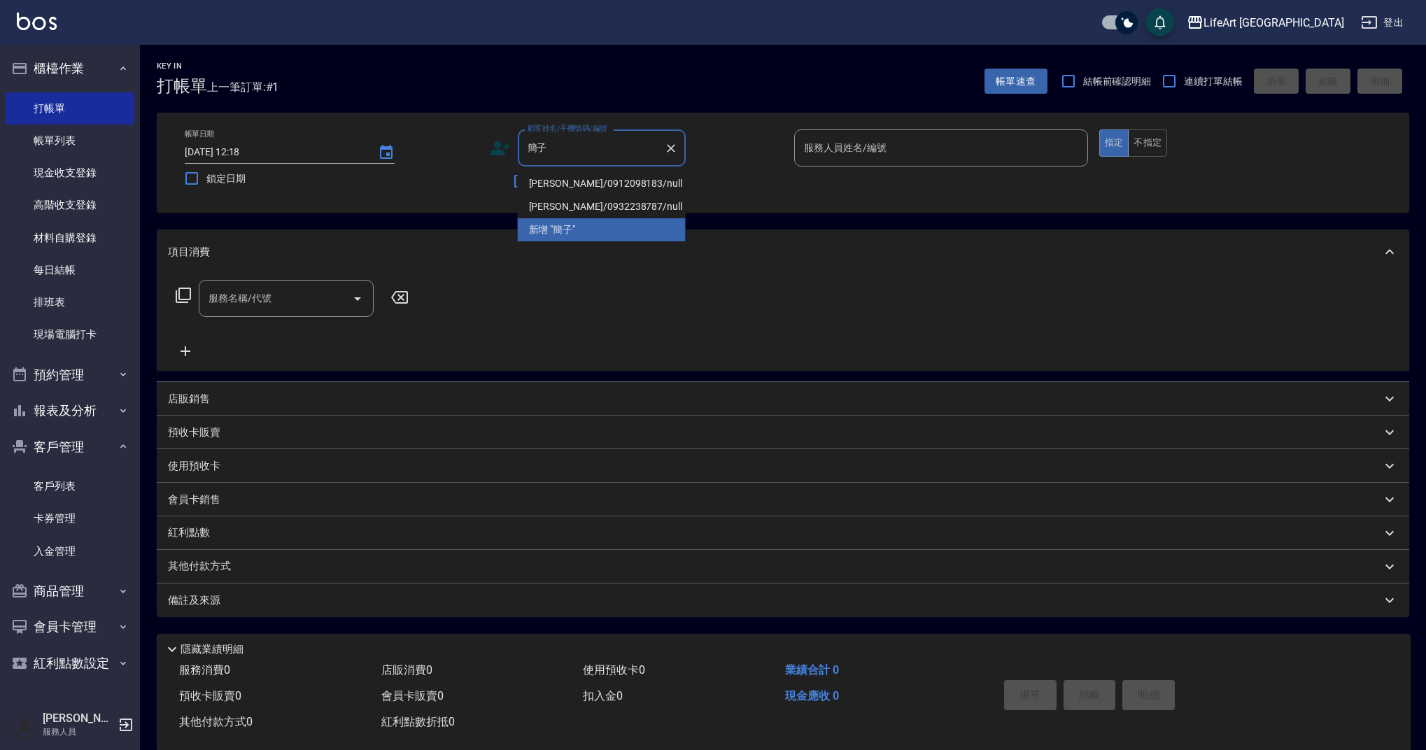
drag, startPoint x: 570, startPoint y: 184, endPoint x: 507, endPoint y: 164, distance: 66.0
click at [570, 184] on li "[PERSON_NAME]/0912098183/null" at bounding box center [602, 183] width 168 height 23
type input "[PERSON_NAME]/0912098183/null"
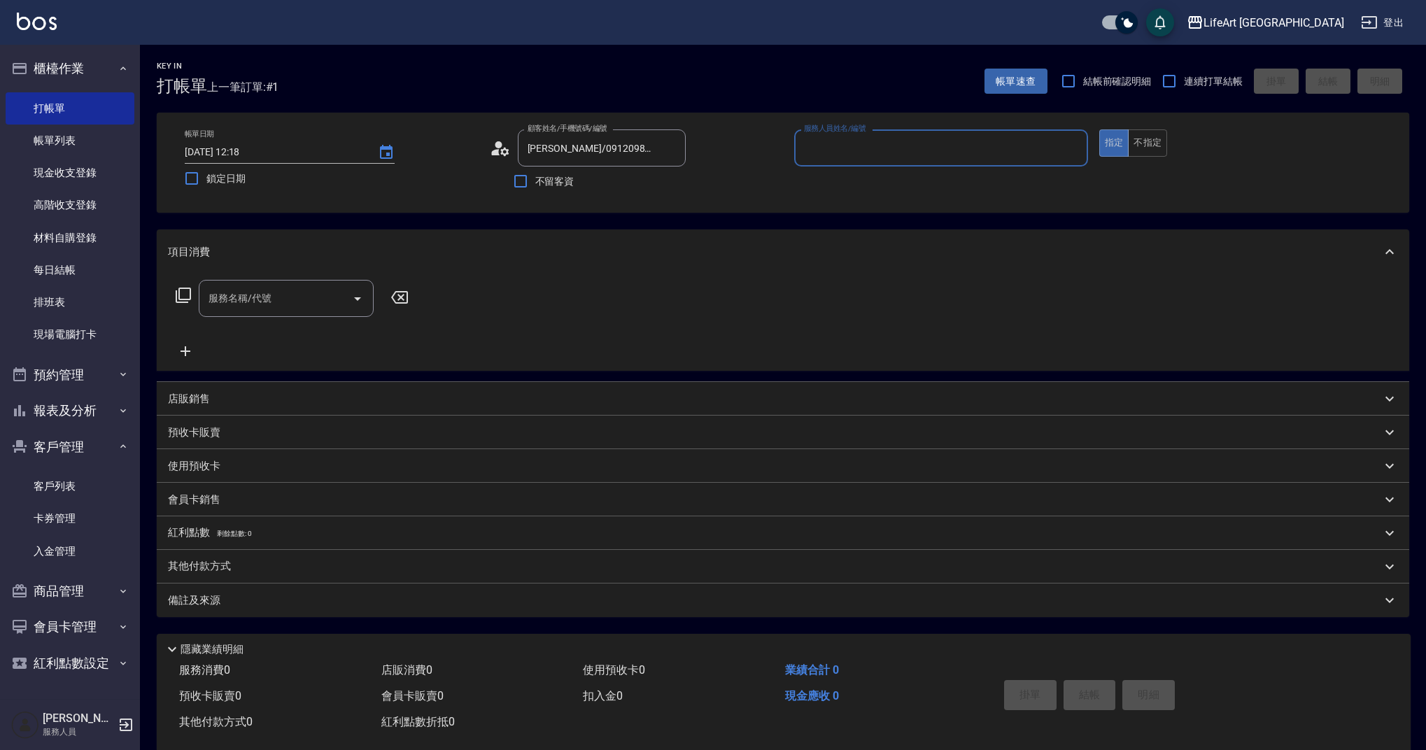
type input "Weiwei-w"
click at [500, 157] on icon at bounding box center [500, 148] width 21 height 21
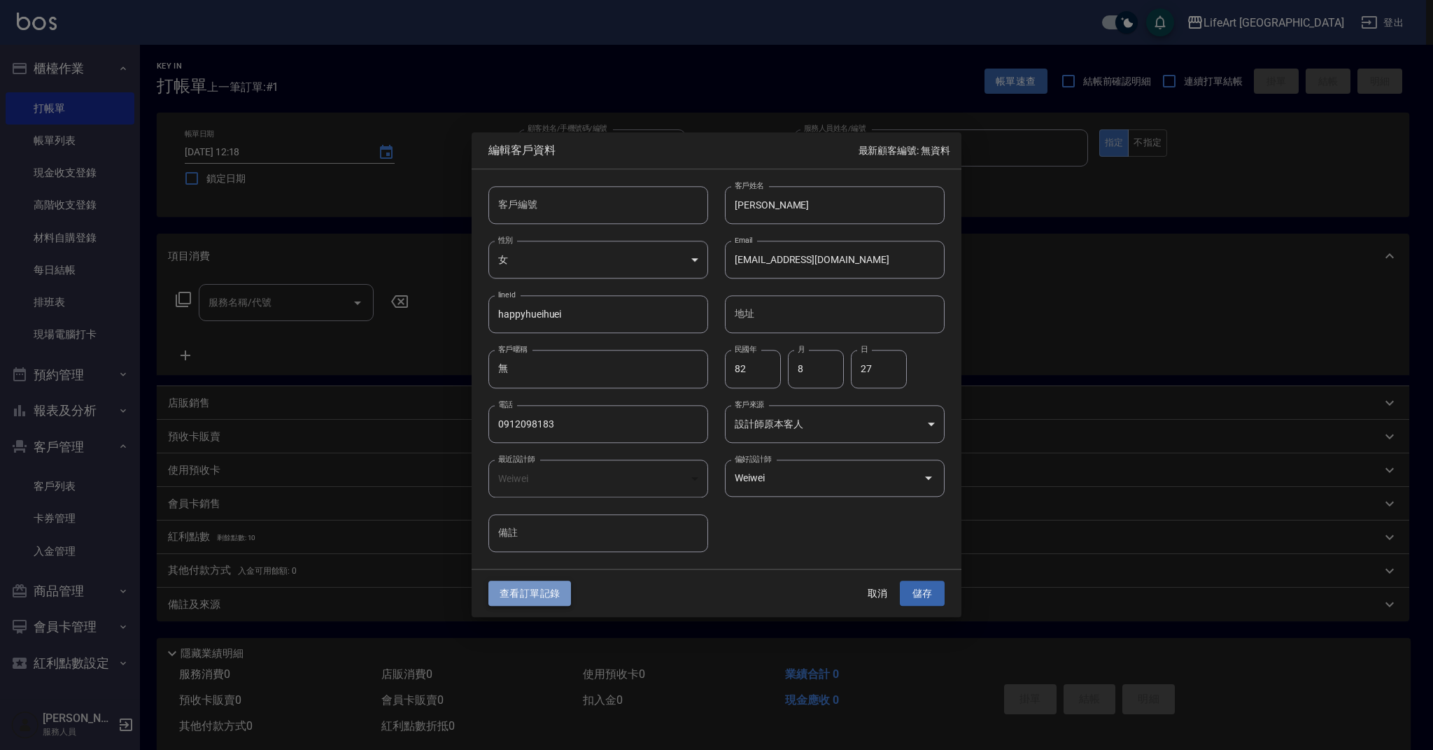
click at [538, 593] on button "查看訂單記錄" at bounding box center [529, 594] width 83 height 26
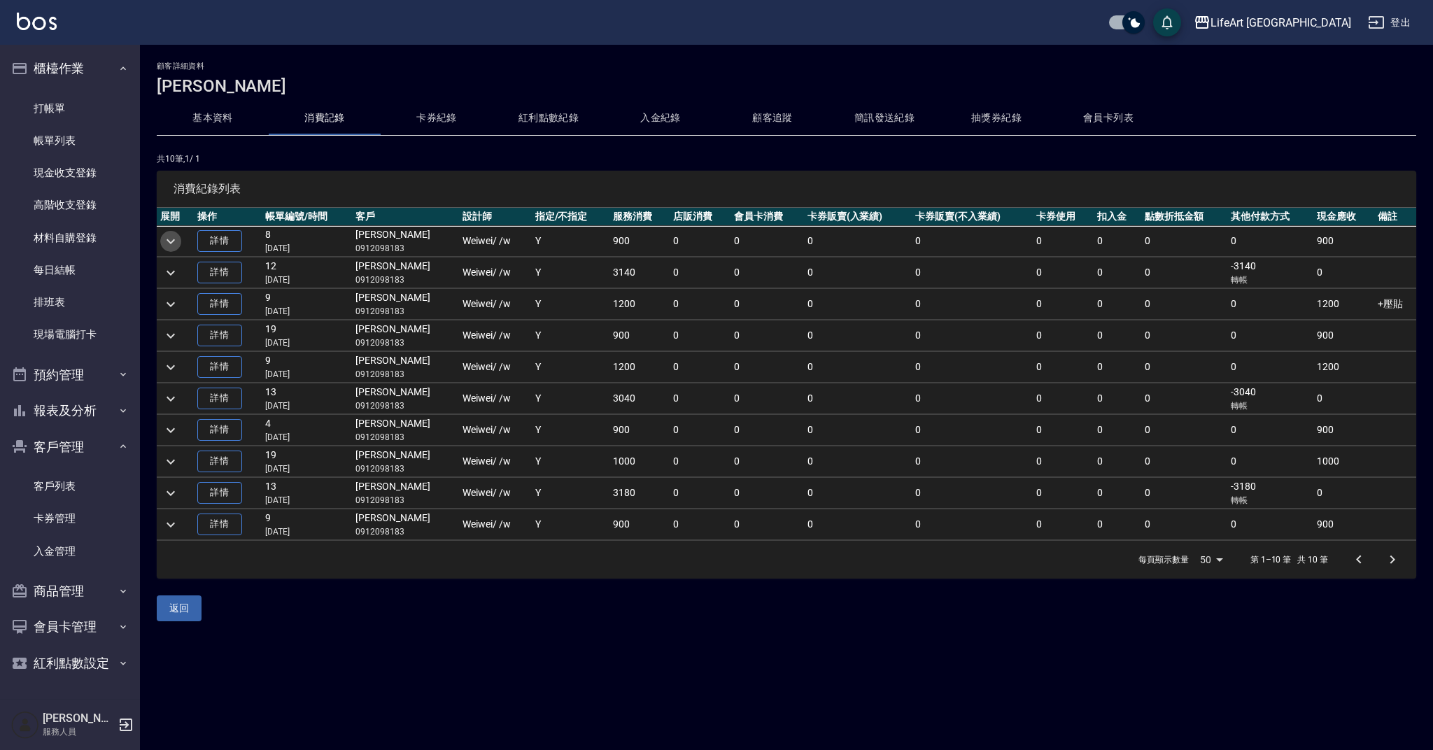
click at [176, 241] on icon "expand row" at bounding box center [170, 241] width 17 height 17
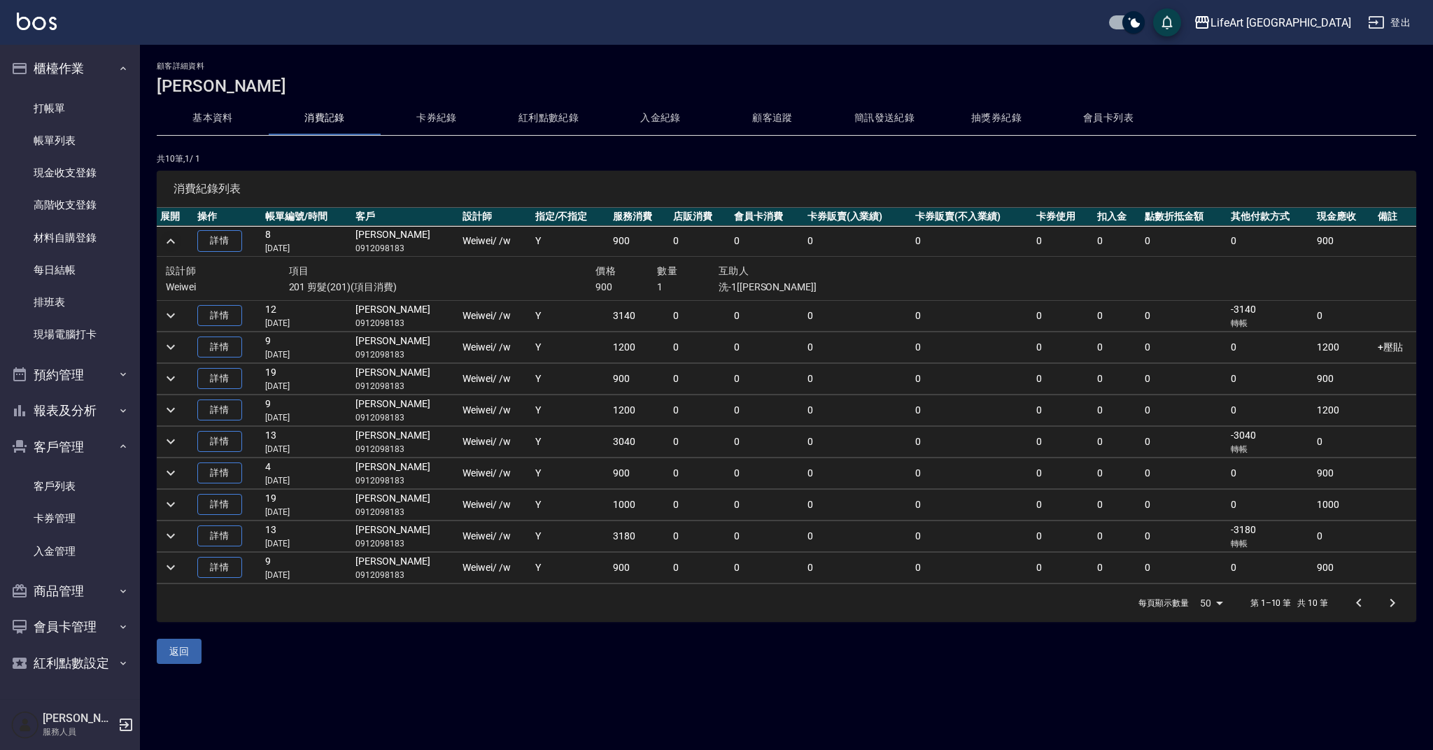
click at [176, 241] on icon "expand row" at bounding box center [170, 241] width 17 height 17
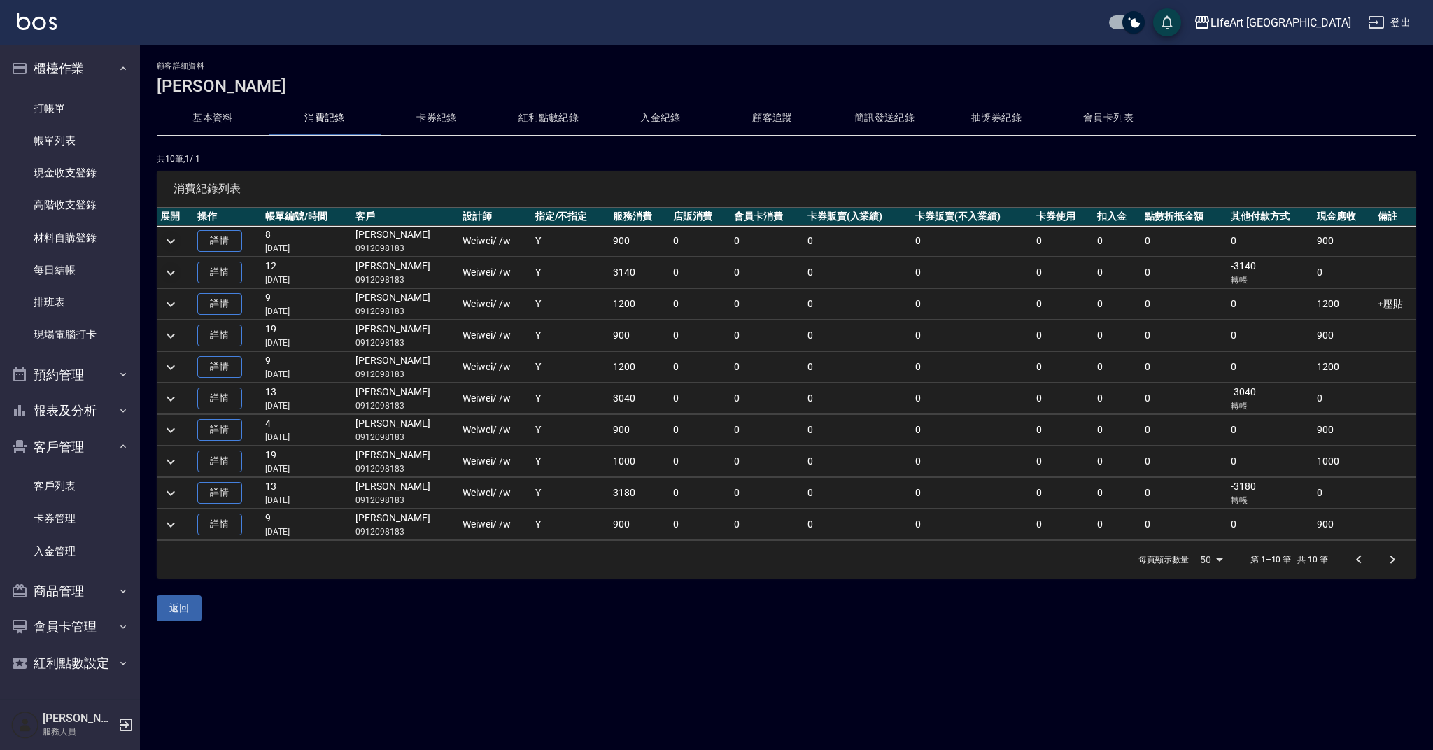
click at [171, 275] on icon "expand row" at bounding box center [170, 273] width 17 height 17
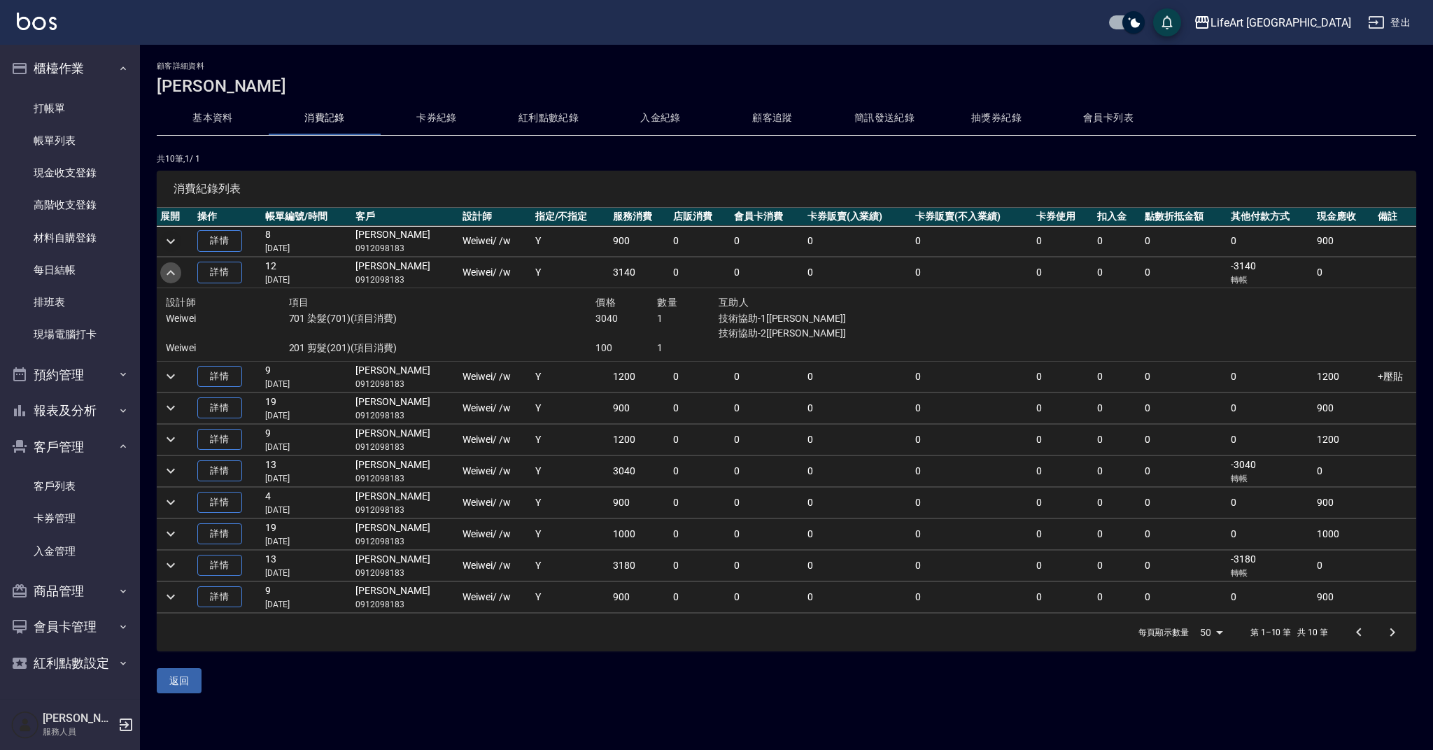
click at [171, 275] on icon "expand row" at bounding box center [170, 273] width 17 height 17
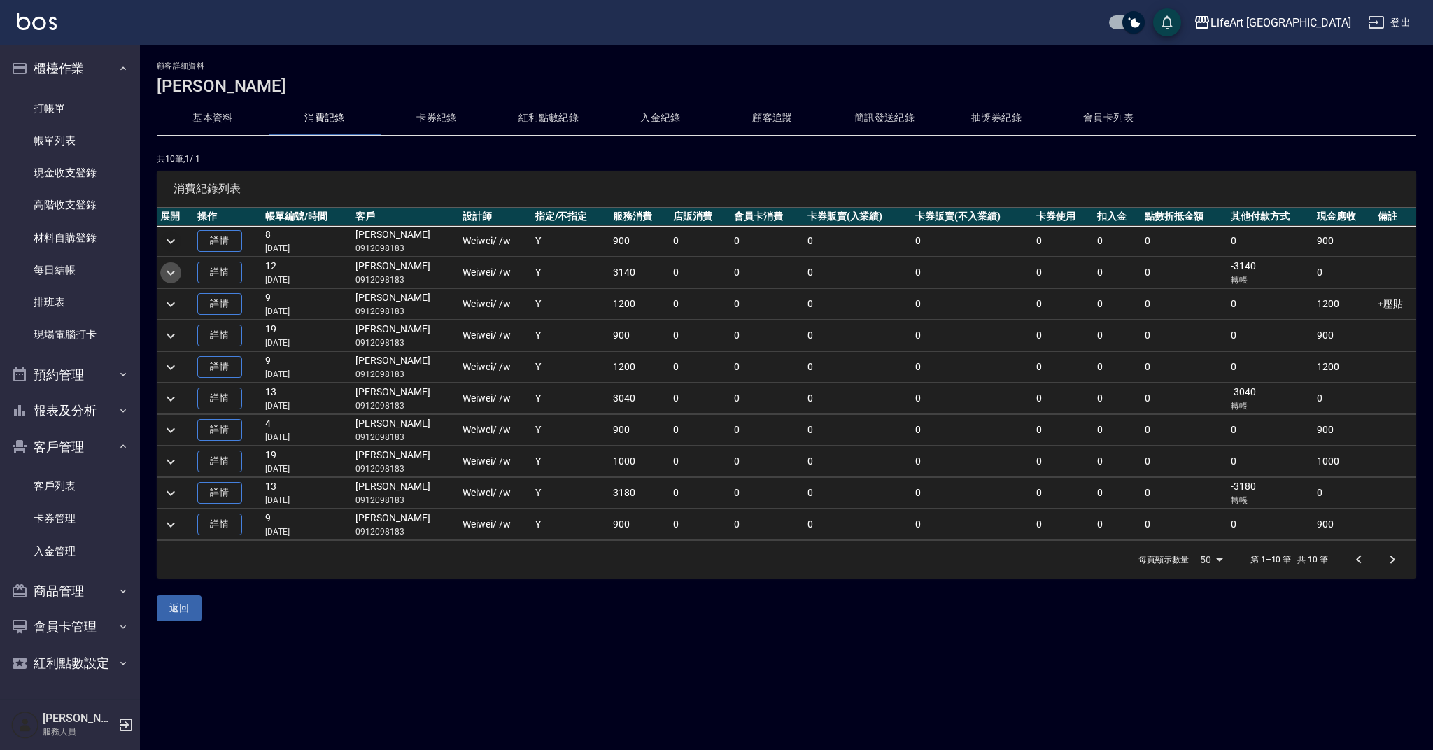
click at [171, 274] on icon "expand row" at bounding box center [171, 272] width 8 height 5
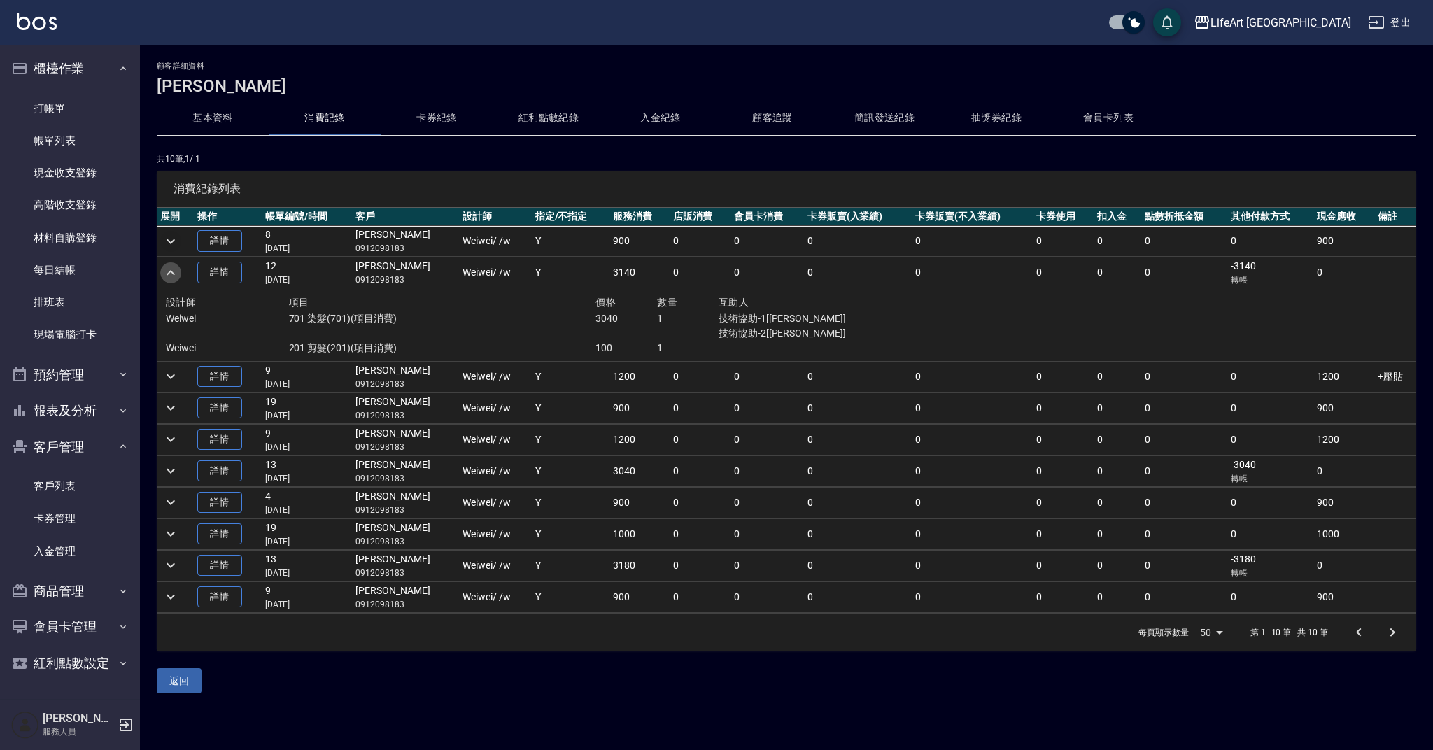
click at [171, 274] on icon "expand row" at bounding box center [170, 273] width 17 height 17
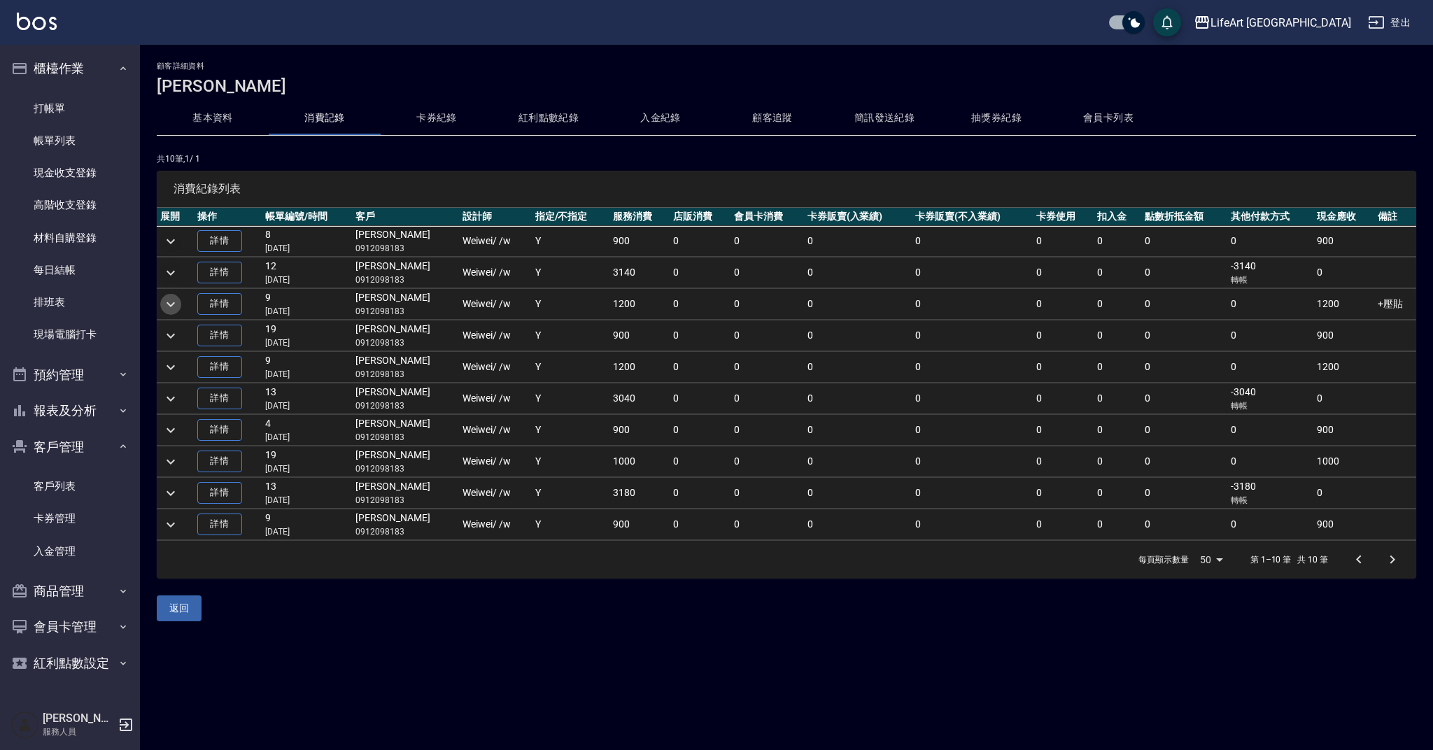
click at [175, 309] on icon "expand row" at bounding box center [170, 304] width 17 height 17
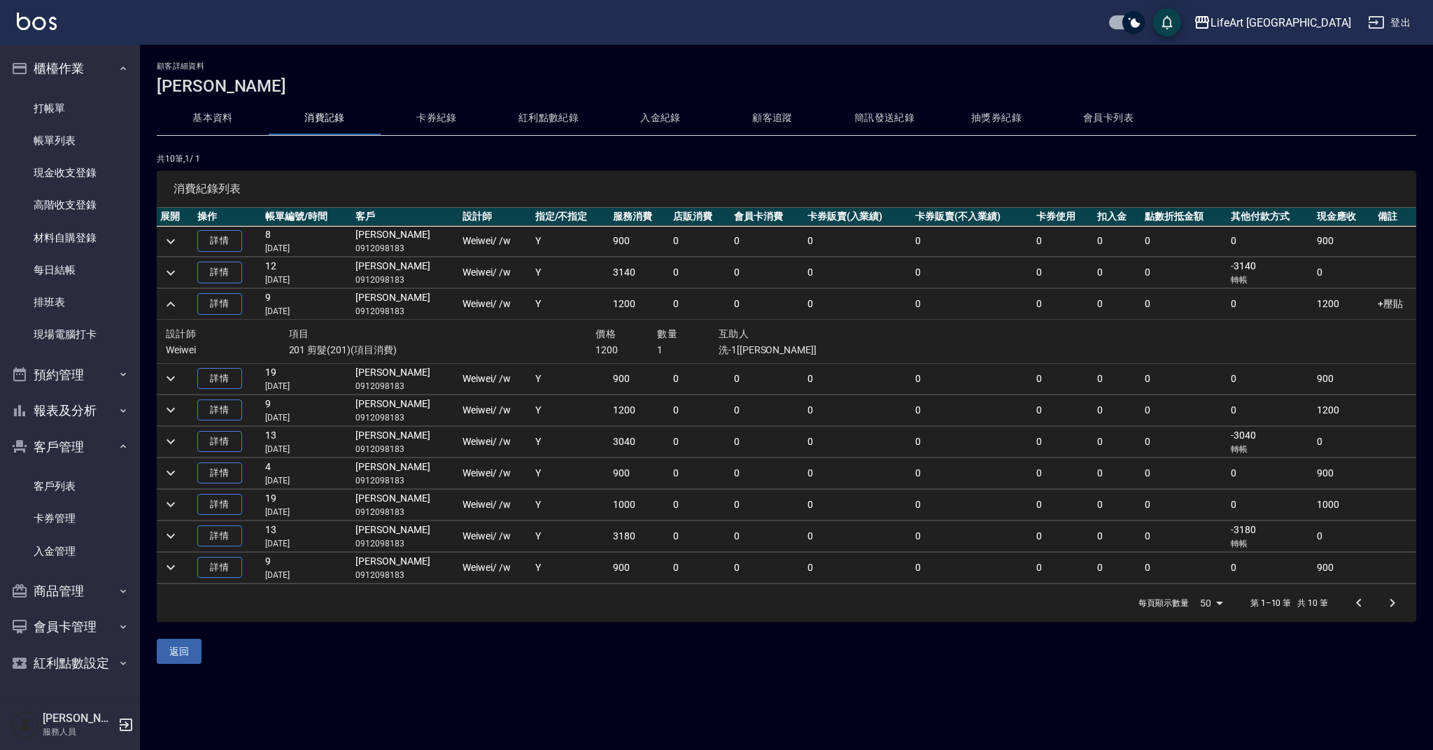
click at [175, 309] on icon "expand row" at bounding box center [170, 304] width 17 height 17
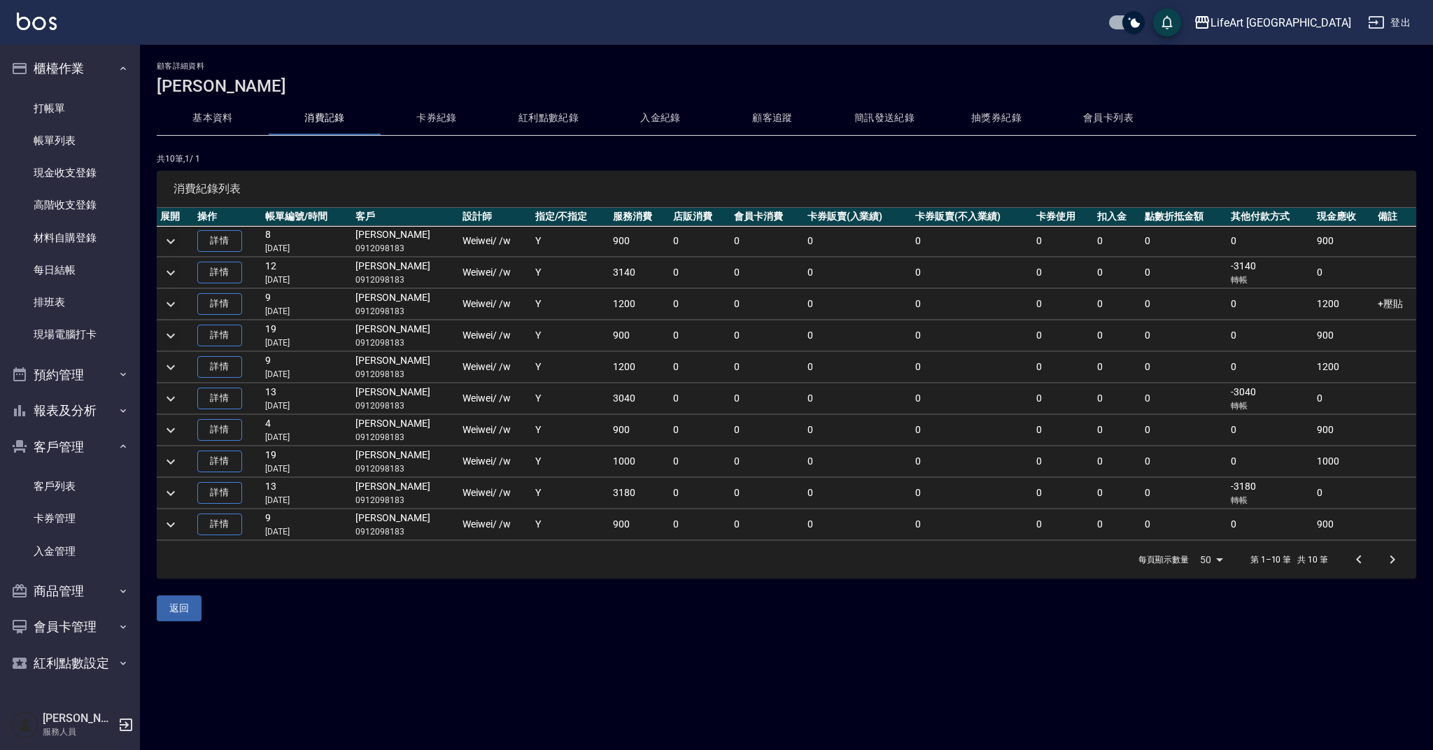
click at [174, 333] on icon "expand row" at bounding box center [170, 336] width 17 height 17
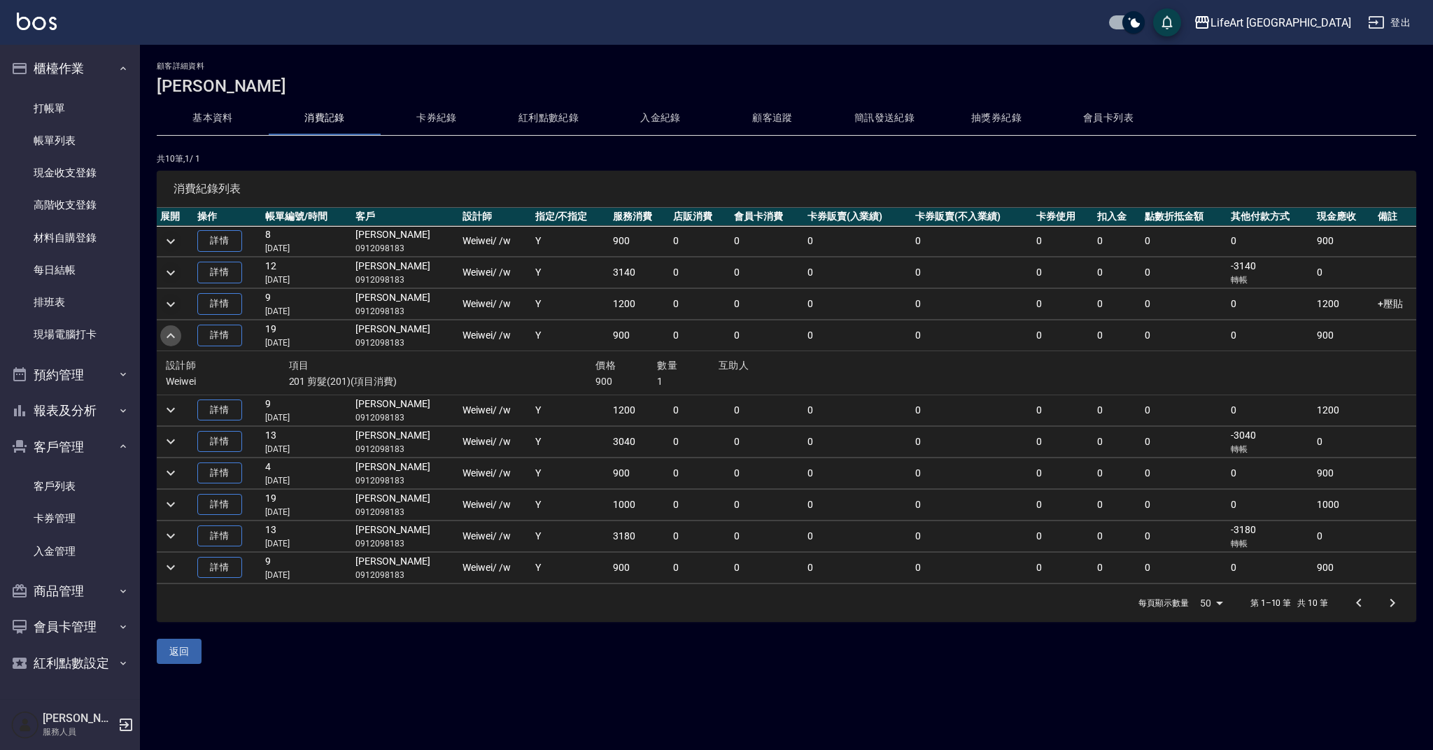
click at [174, 333] on icon "expand row" at bounding box center [170, 336] width 17 height 17
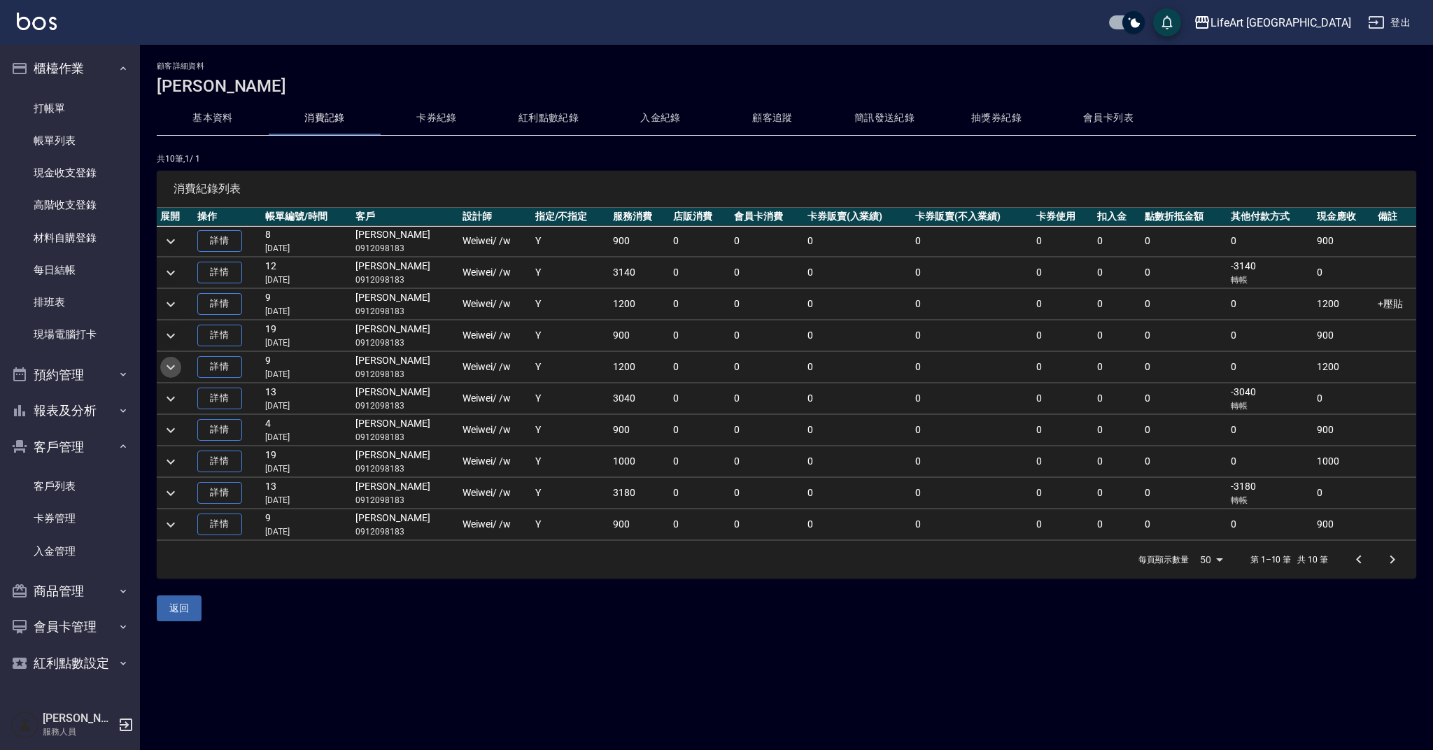
click at [168, 367] on icon "expand row" at bounding box center [170, 367] width 17 height 17
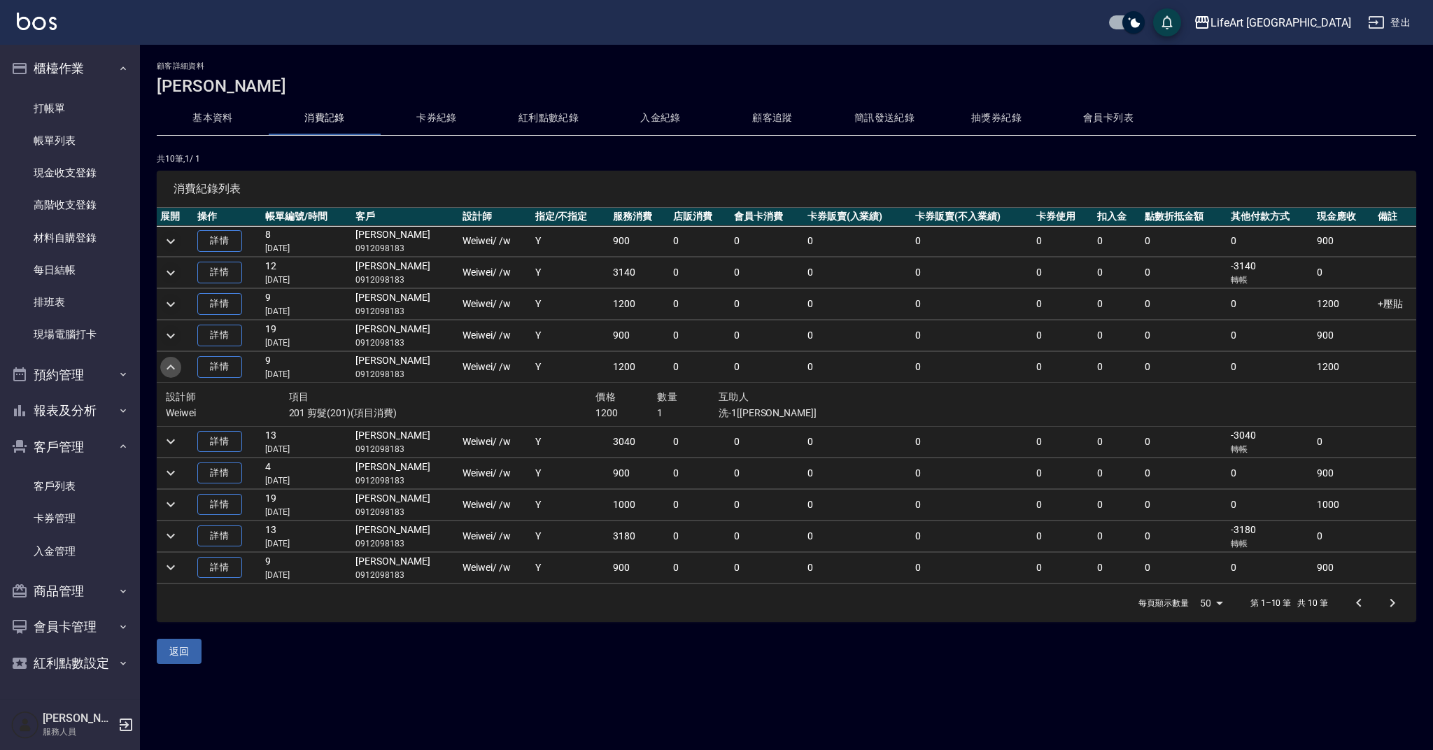
click at [168, 367] on icon "expand row" at bounding box center [171, 367] width 8 height 5
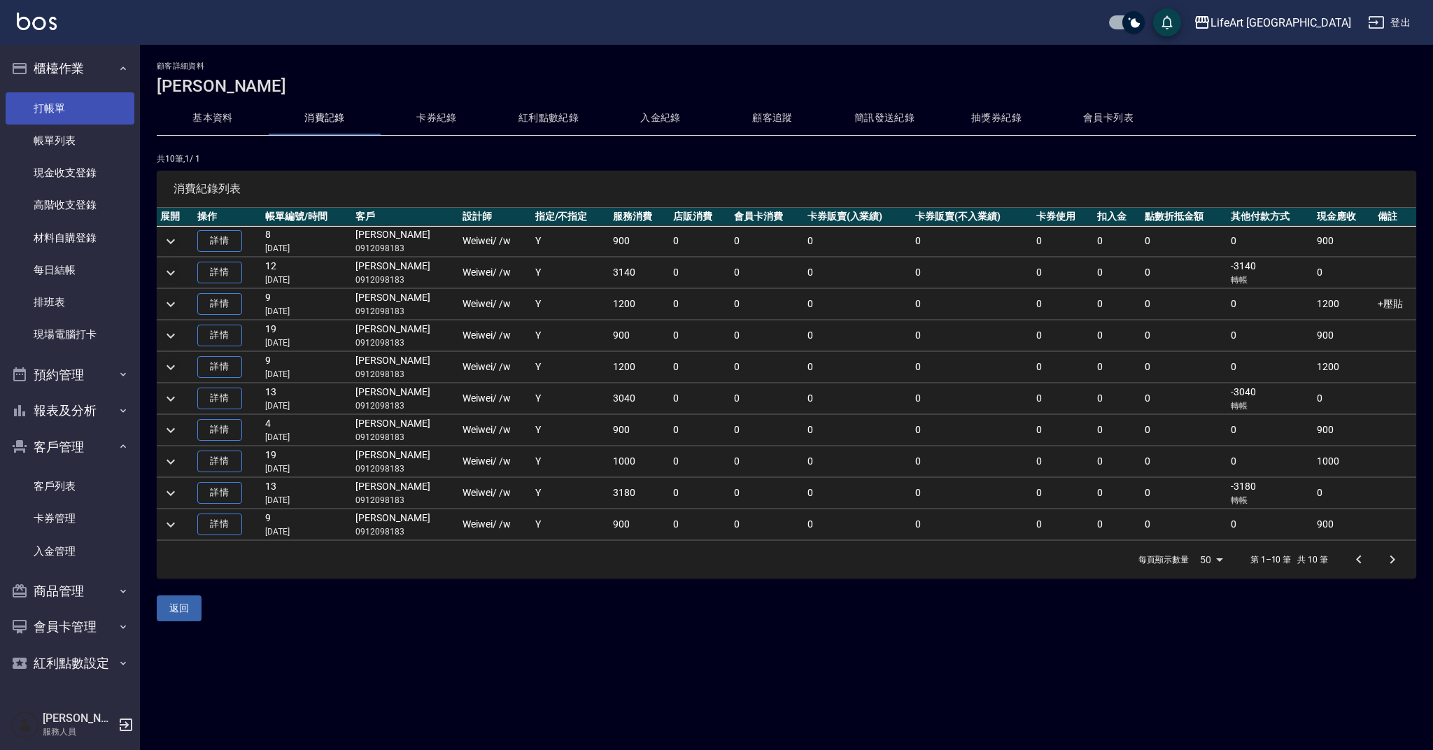
click at [82, 110] on link "打帳單" at bounding box center [70, 108] width 129 height 32
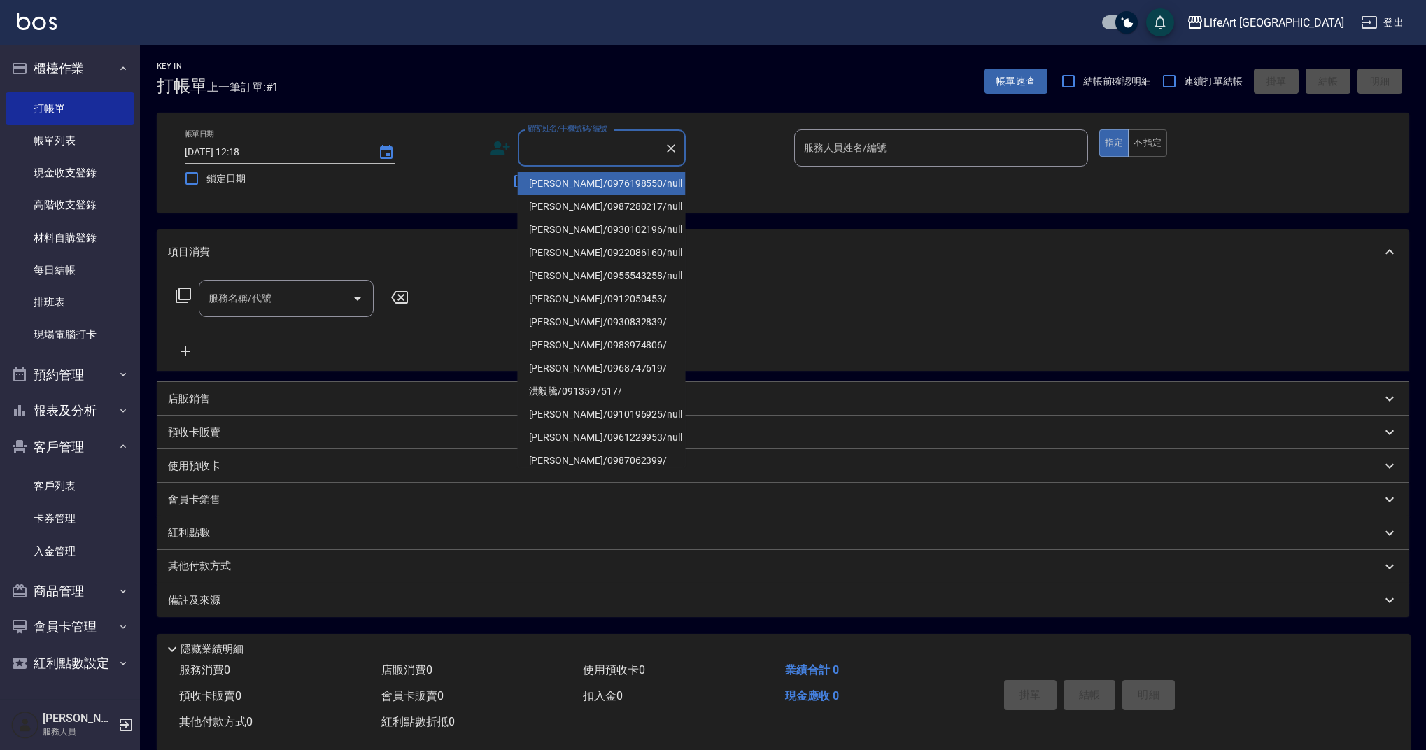
click at [556, 147] on input "顧客姓名/手機號碼/編號" at bounding box center [591, 148] width 134 height 24
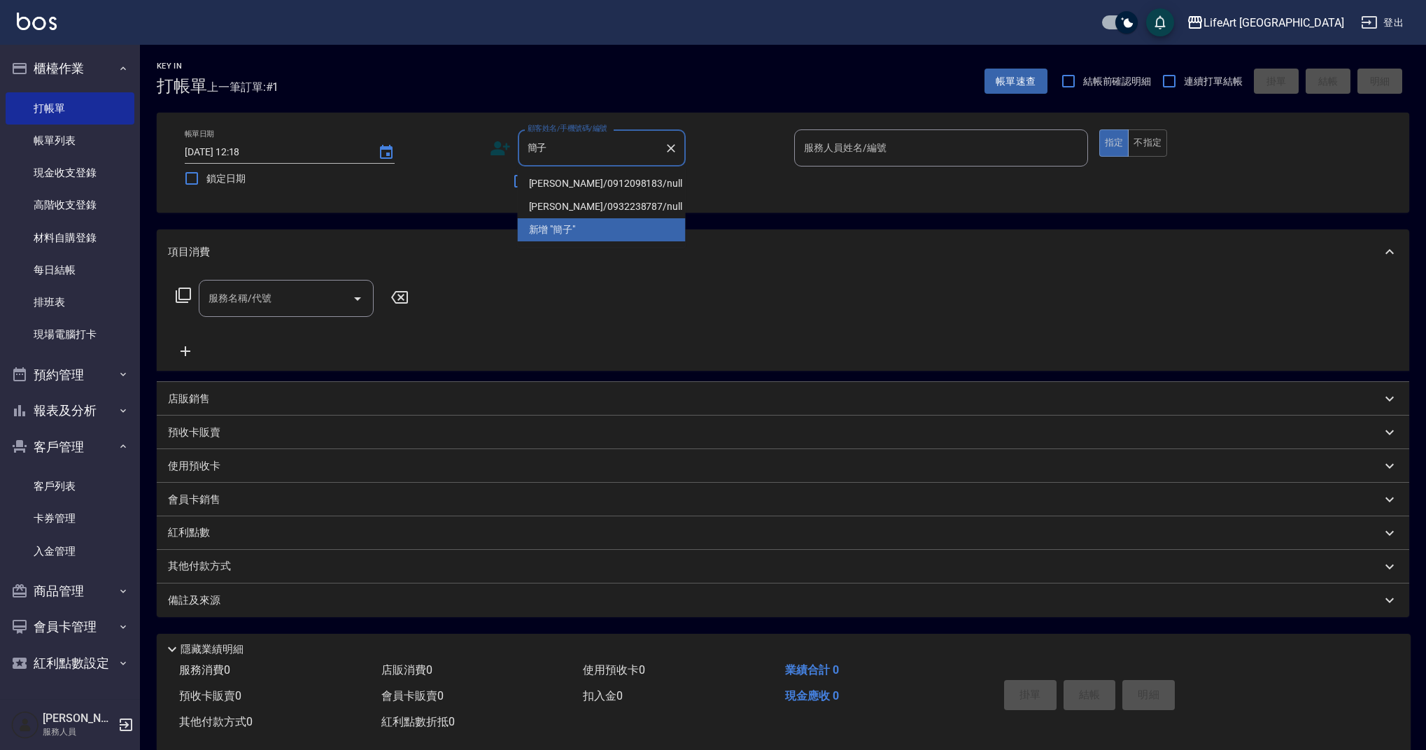
click at [562, 180] on li "[PERSON_NAME]/0912098183/null" at bounding box center [602, 183] width 168 height 23
type input "[PERSON_NAME]/0912098183/null"
type input "Weiwei-w"
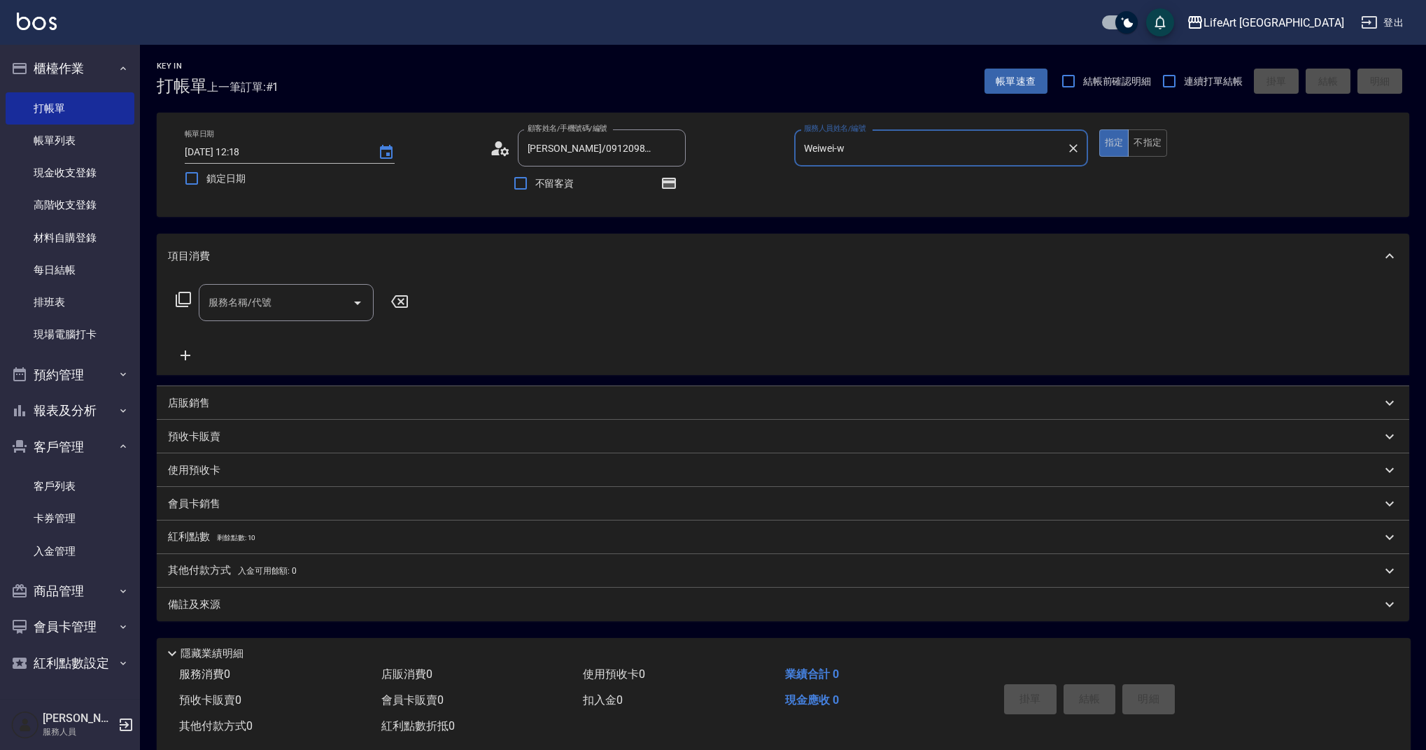
click at [233, 308] on input "服務名稱/代號" at bounding box center [275, 302] width 141 height 24
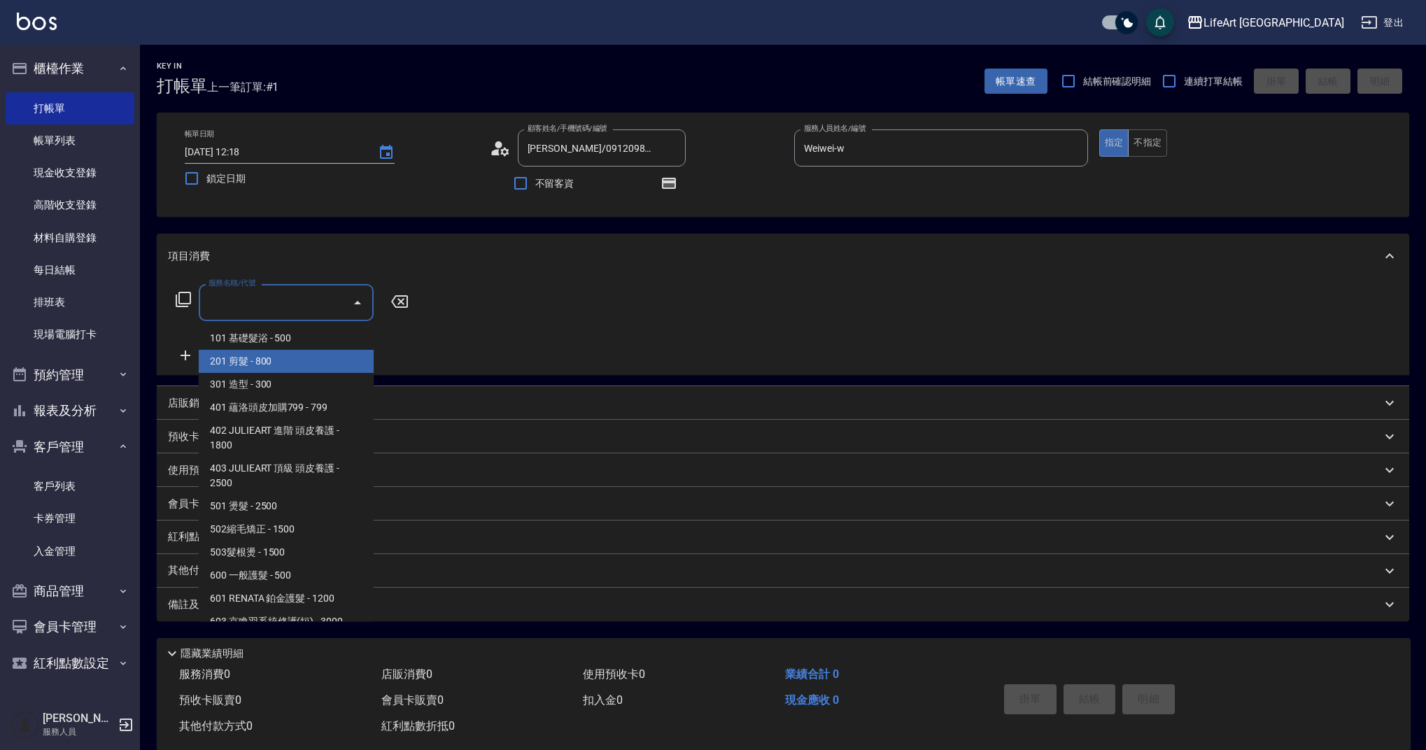
click at [251, 364] on span "201 剪髮 - 800" at bounding box center [286, 361] width 175 height 23
type input "201 剪髮(201)"
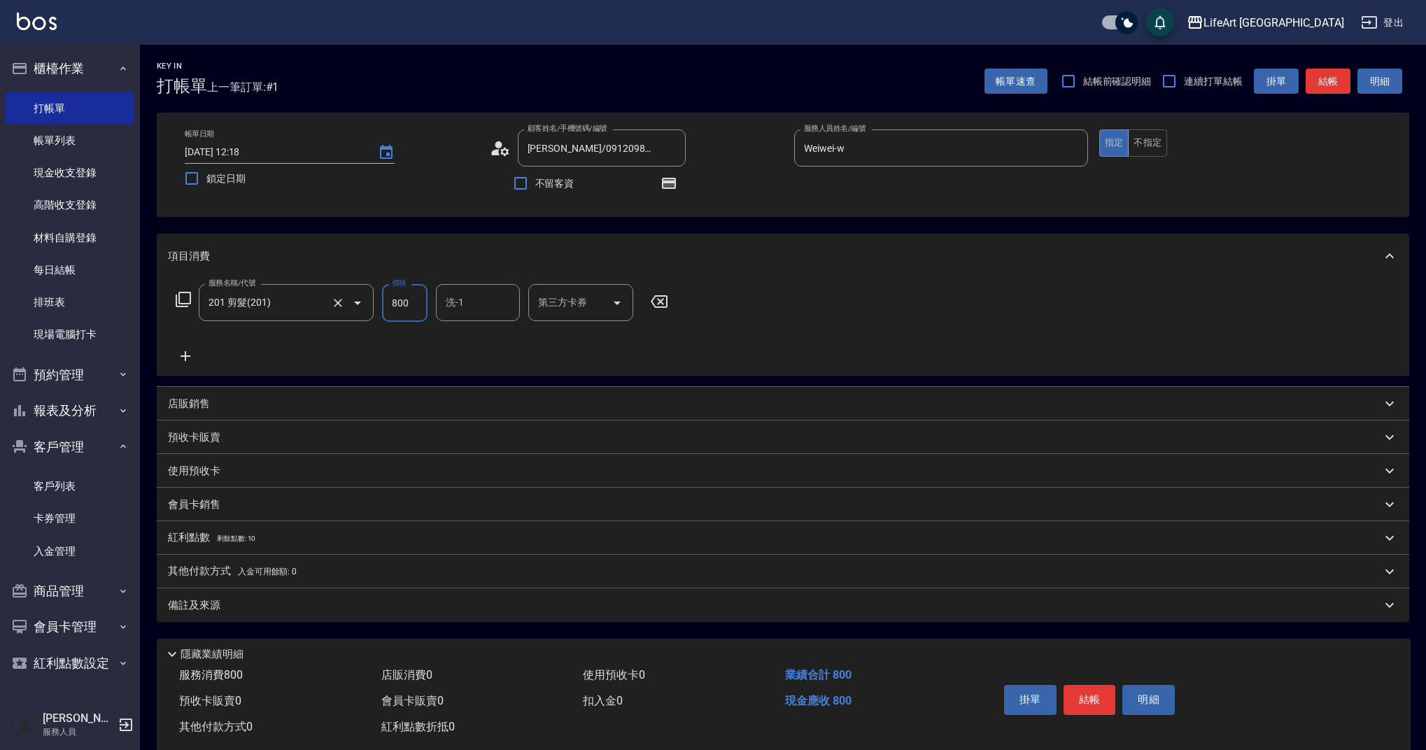
drag, startPoint x: 417, startPoint y: 304, endPoint x: 367, endPoint y: 304, distance: 49.7
click at [367, 304] on div "服務名稱/代號 201 剪髮(201) 服務名稱/代號 價格 800 價格 洗-1 洗-1 第三方卡券 第三方卡券" at bounding box center [422, 303] width 509 height 38
type input "900"
click at [482, 296] on input "洗-1" at bounding box center [477, 302] width 71 height 24
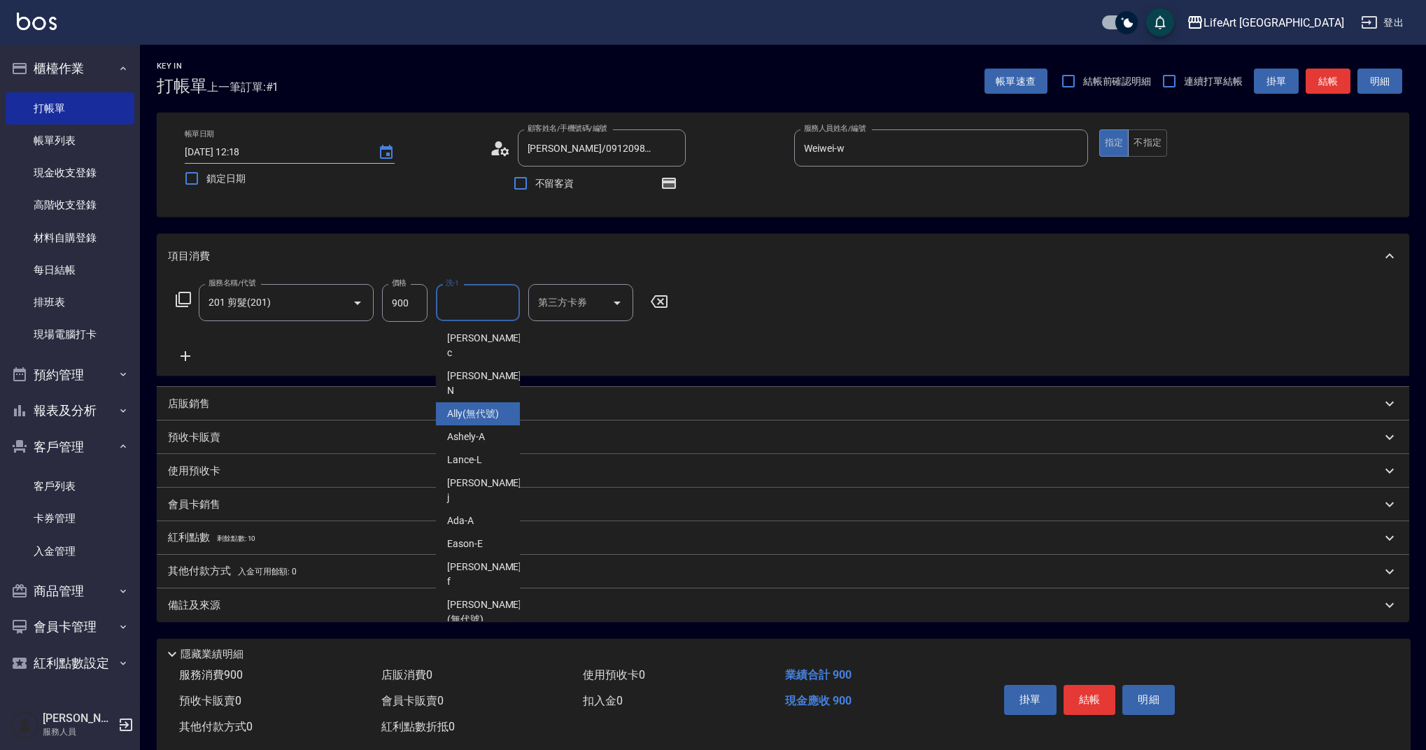
click at [493, 407] on span "Ally (無代號)" at bounding box center [473, 414] width 52 height 15
type input "Ally(無代號)"
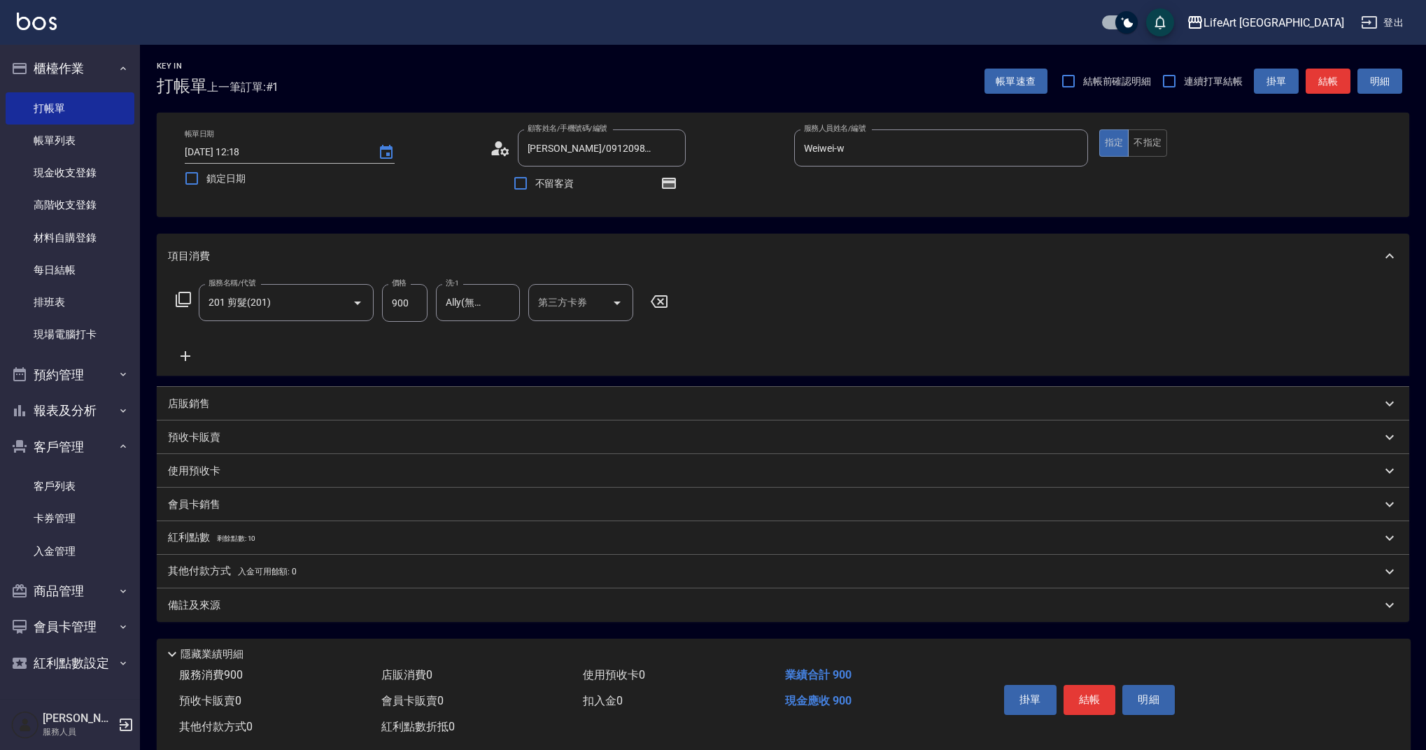
click at [354, 607] on div "備註及來源" at bounding box center [775, 605] width 1214 height 15
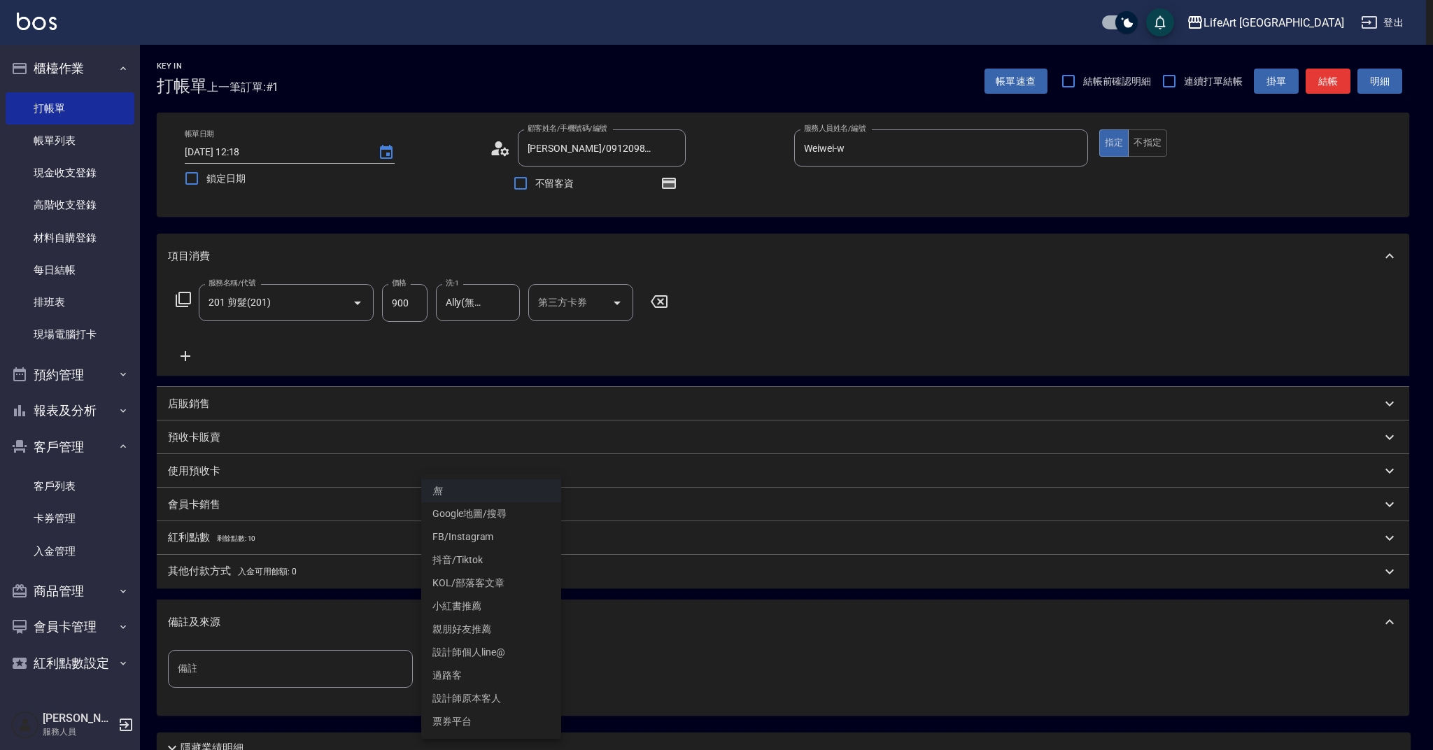
click at [472, 673] on body "LifeArt 蘆洲 登出 櫃檯作業 打帳單 帳單列表 現金收支登錄 高階收支登錄 材料自購登錄 每日結帳 排班表 現場電腦打卡 預約管理 預約管理 單日預約…" at bounding box center [716, 434] width 1433 height 868
click at [502, 699] on li "設計師原本客人" at bounding box center [491, 698] width 140 height 23
type input "設計師原本客人"
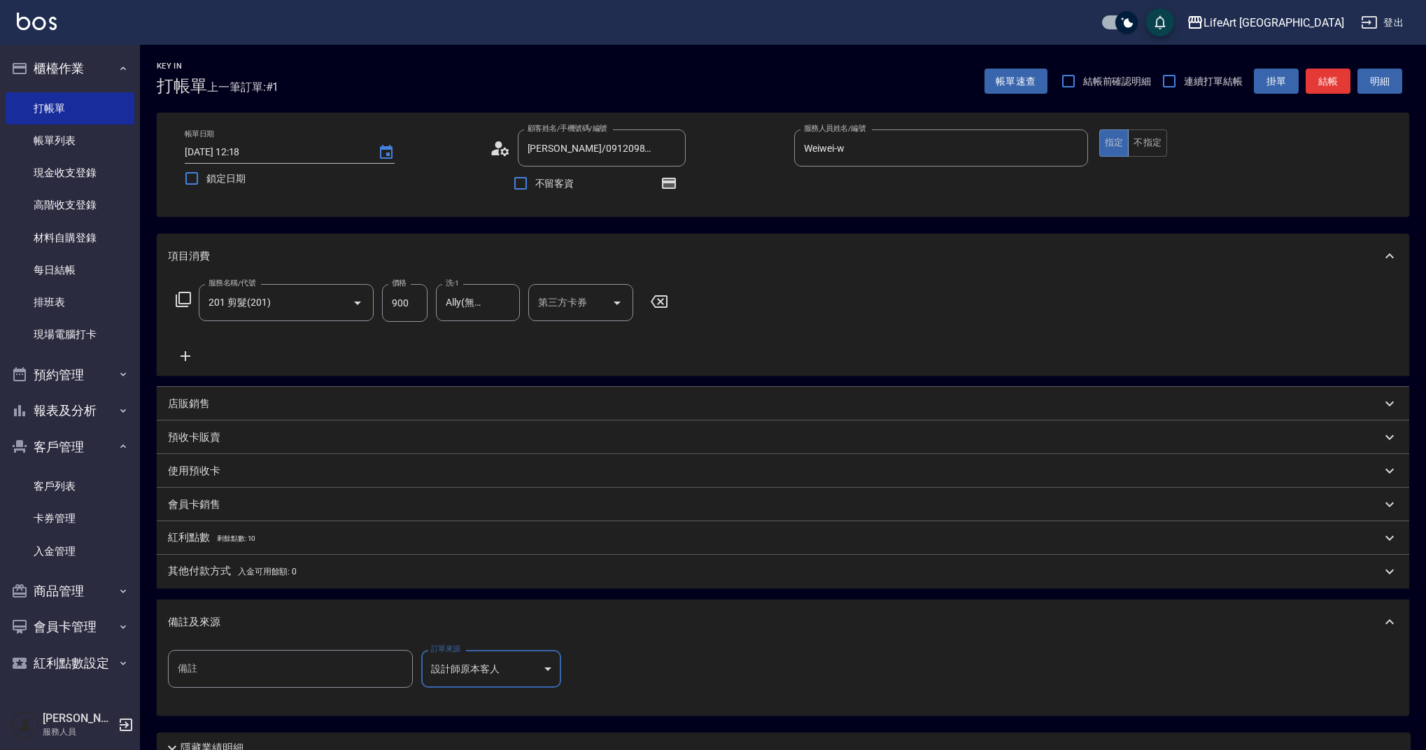
scroll to position [124, 0]
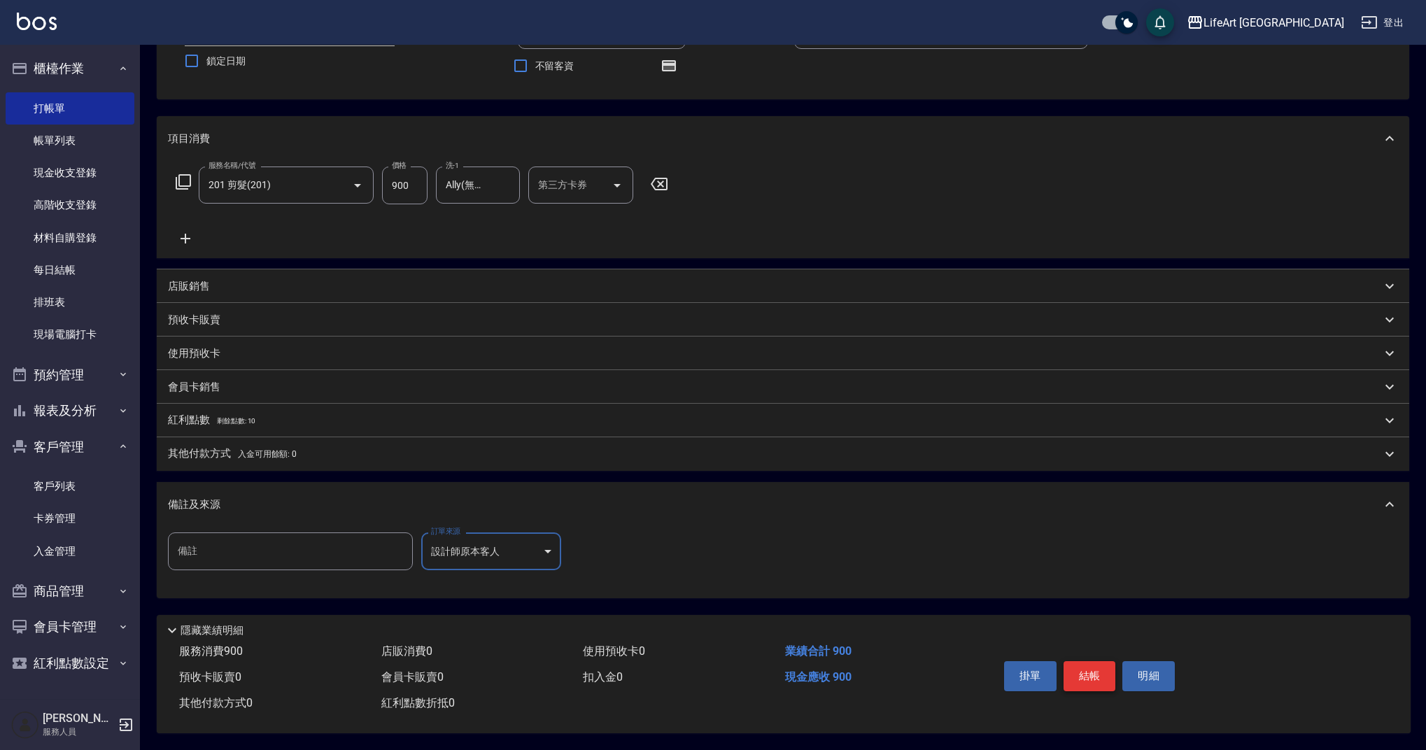
click at [1076, 666] on button "結帳" at bounding box center [1090, 675] width 52 height 29
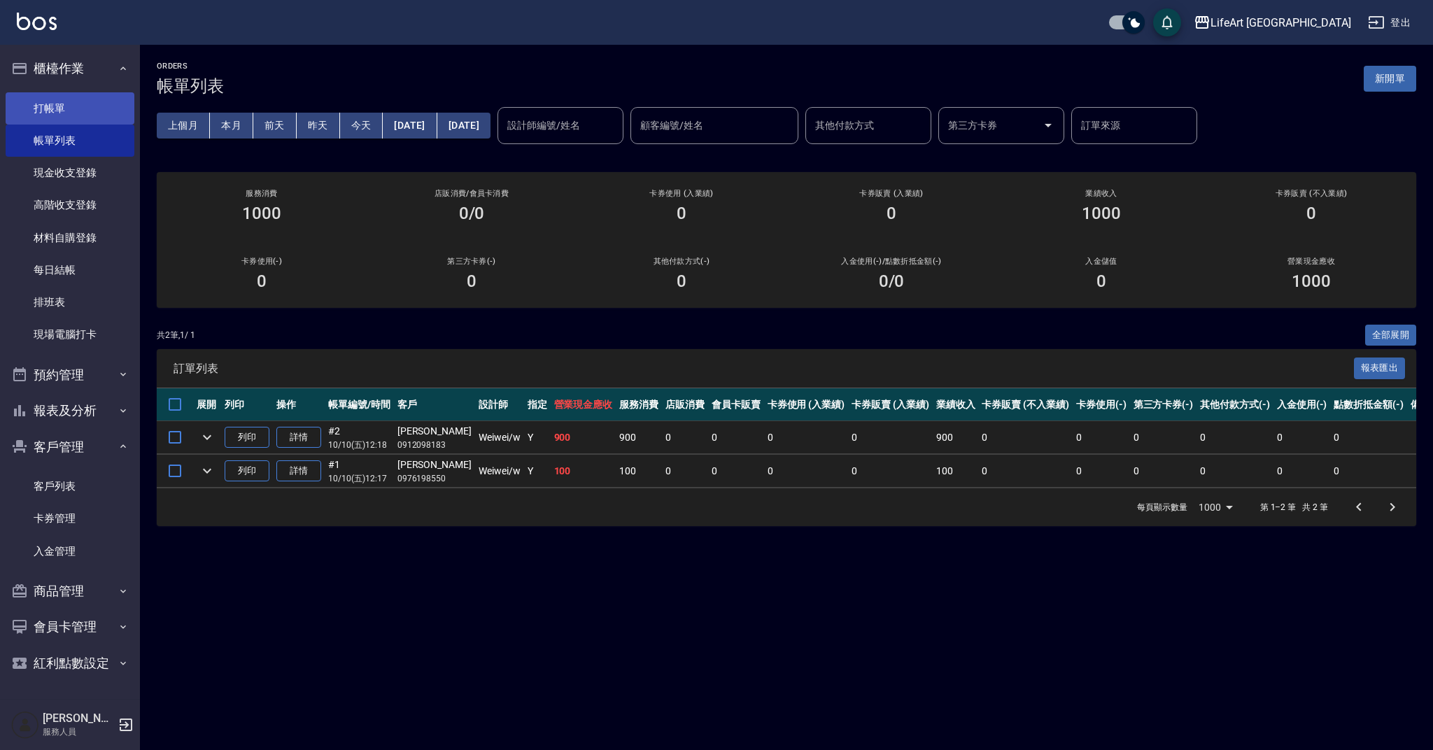
click at [97, 107] on link "打帳單" at bounding box center [70, 108] width 129 height 32
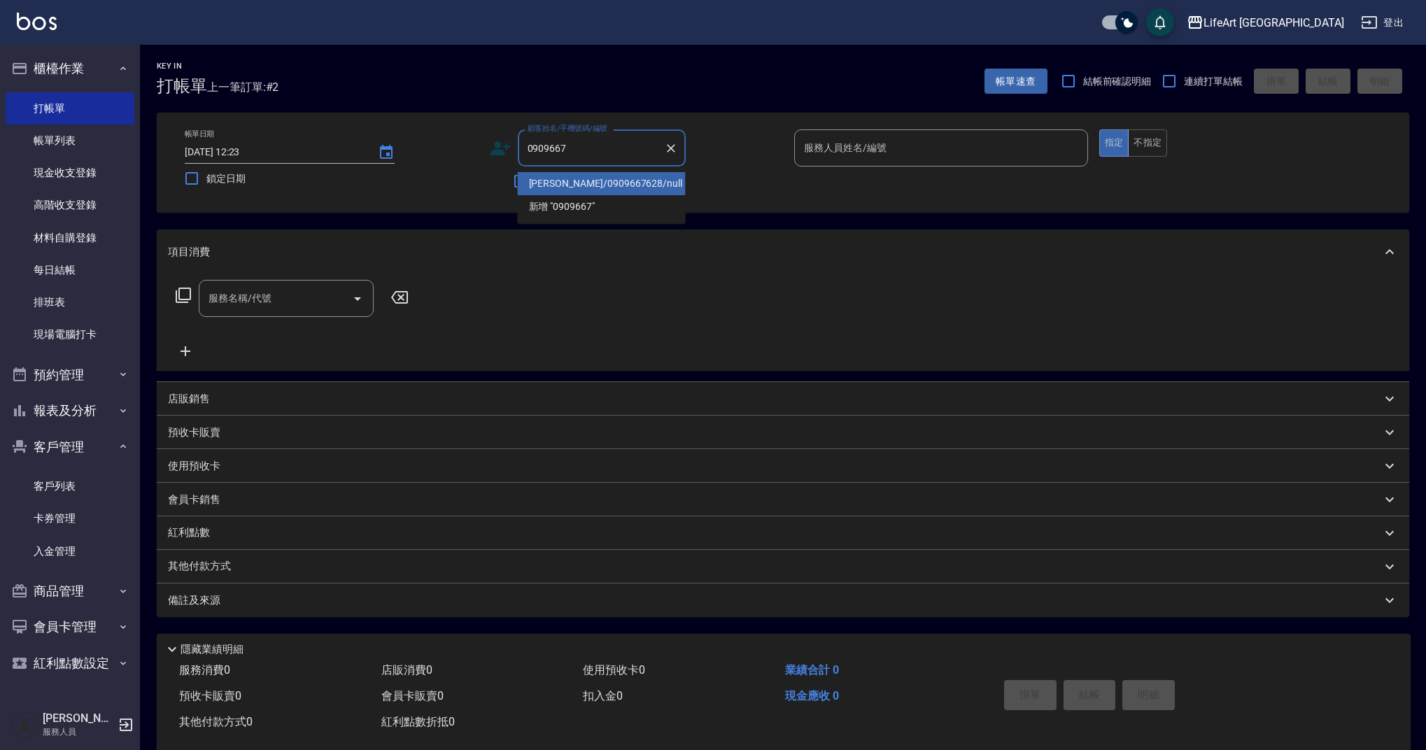
click at [624, 186] on li "[PERSON_NAME]/0909667628/null" at bounding box center [602, 183] width 168 height 23
type input "[PERSON_NAME]/0909667628/null"
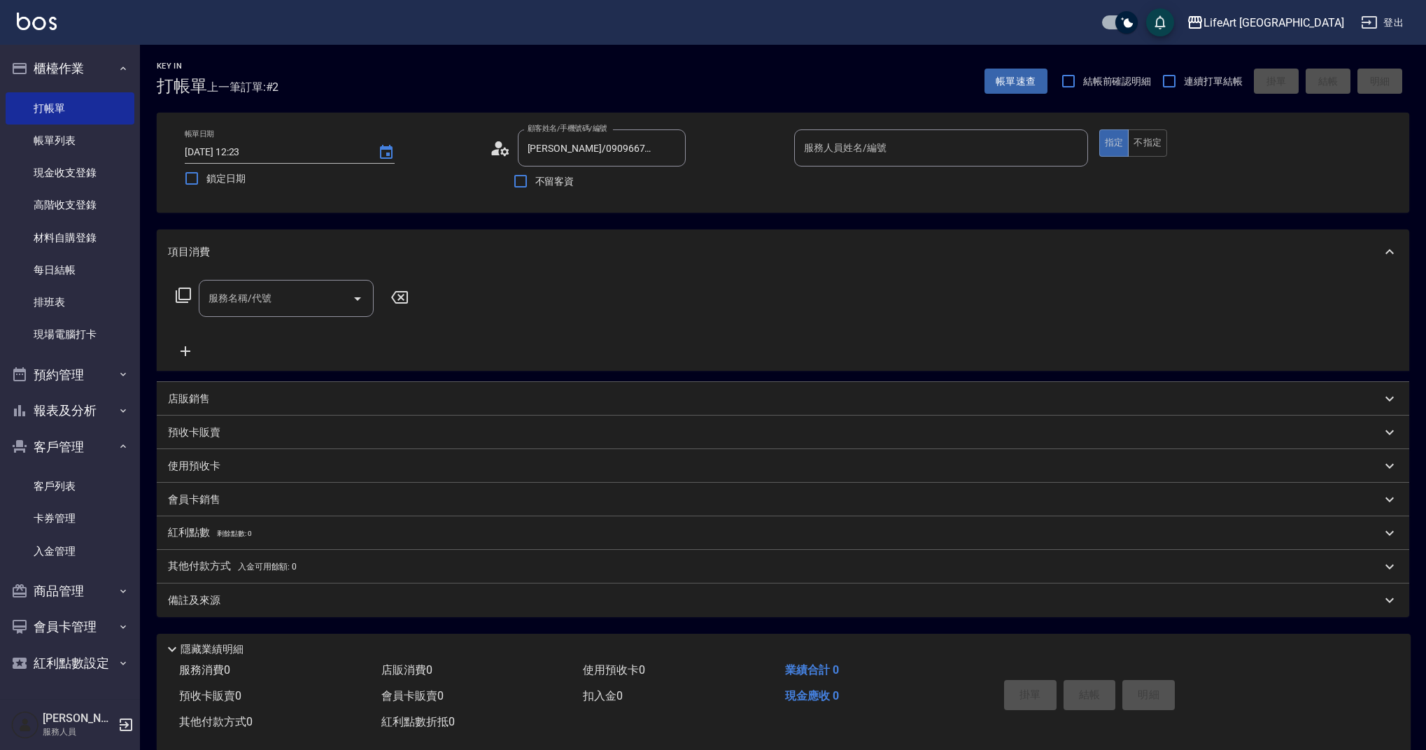
click at [512, 154] on div "顧客姓名/手機號碼/編號 [PERSON_NAME]/0909667628/null 顧客姓名/手機號碼/編號" at bounding box center [637, 147] width 294 height 37
click at [492, 151] on icon at bounding box center [500, 148] width 21 height 21
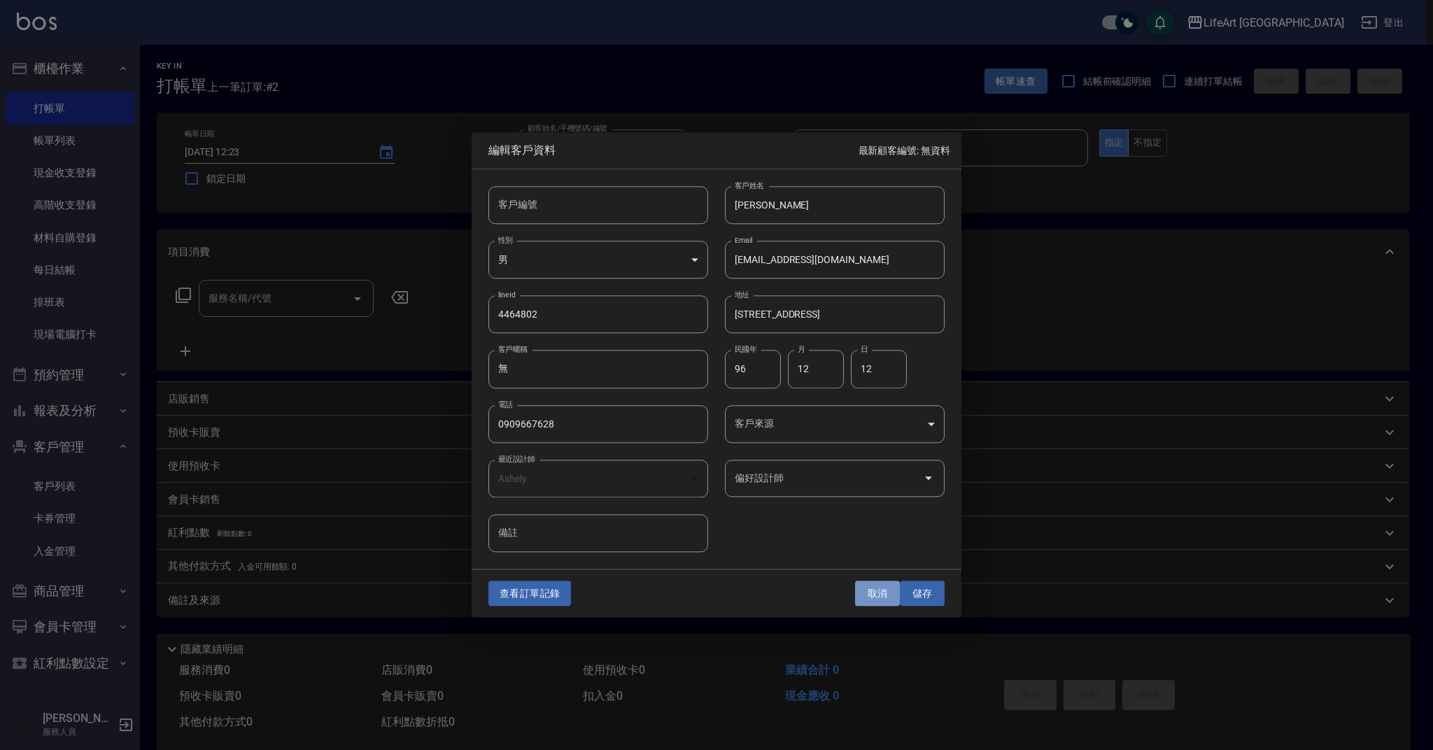
click at [873, 584] on button "取消" at bounding box center [877, 594] width 45 height 26
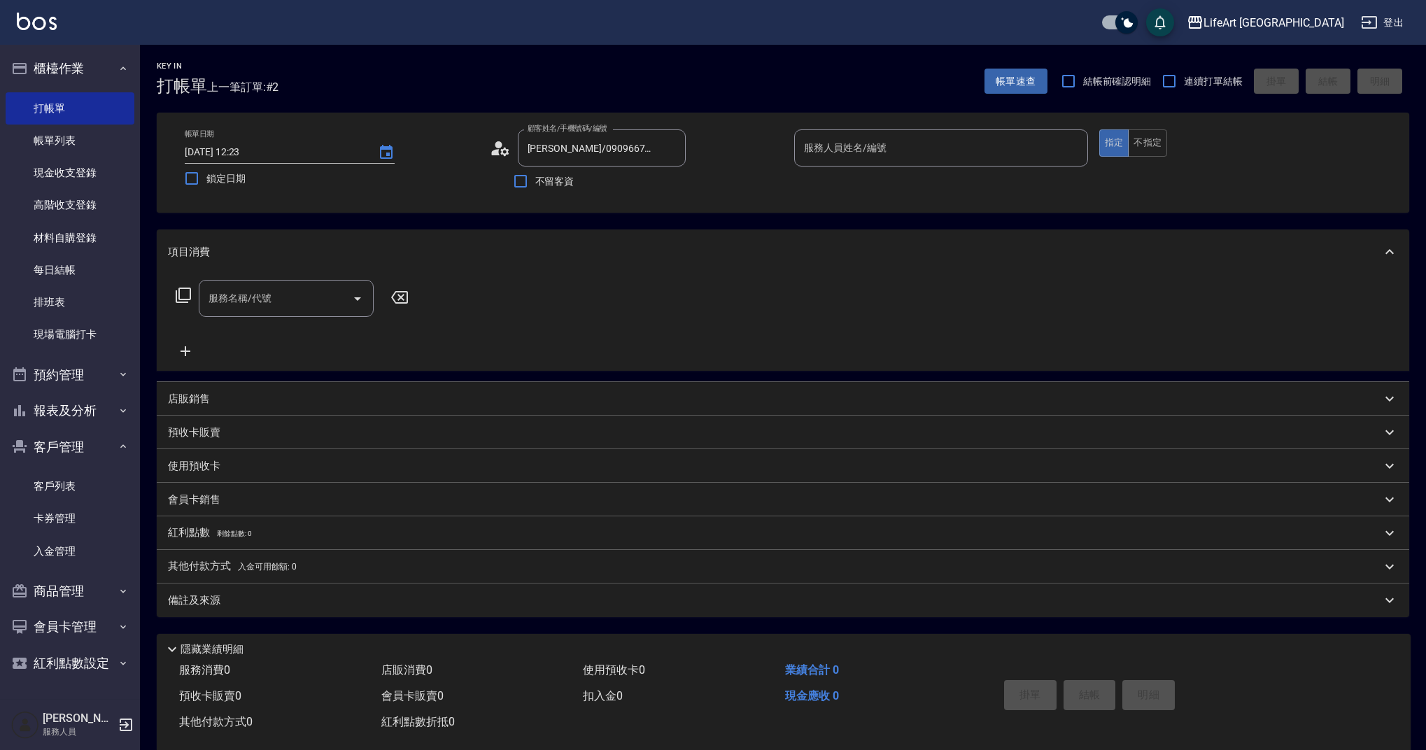
click at [496, 147] on circle at bounding box center [498, 144] width 7 height 7
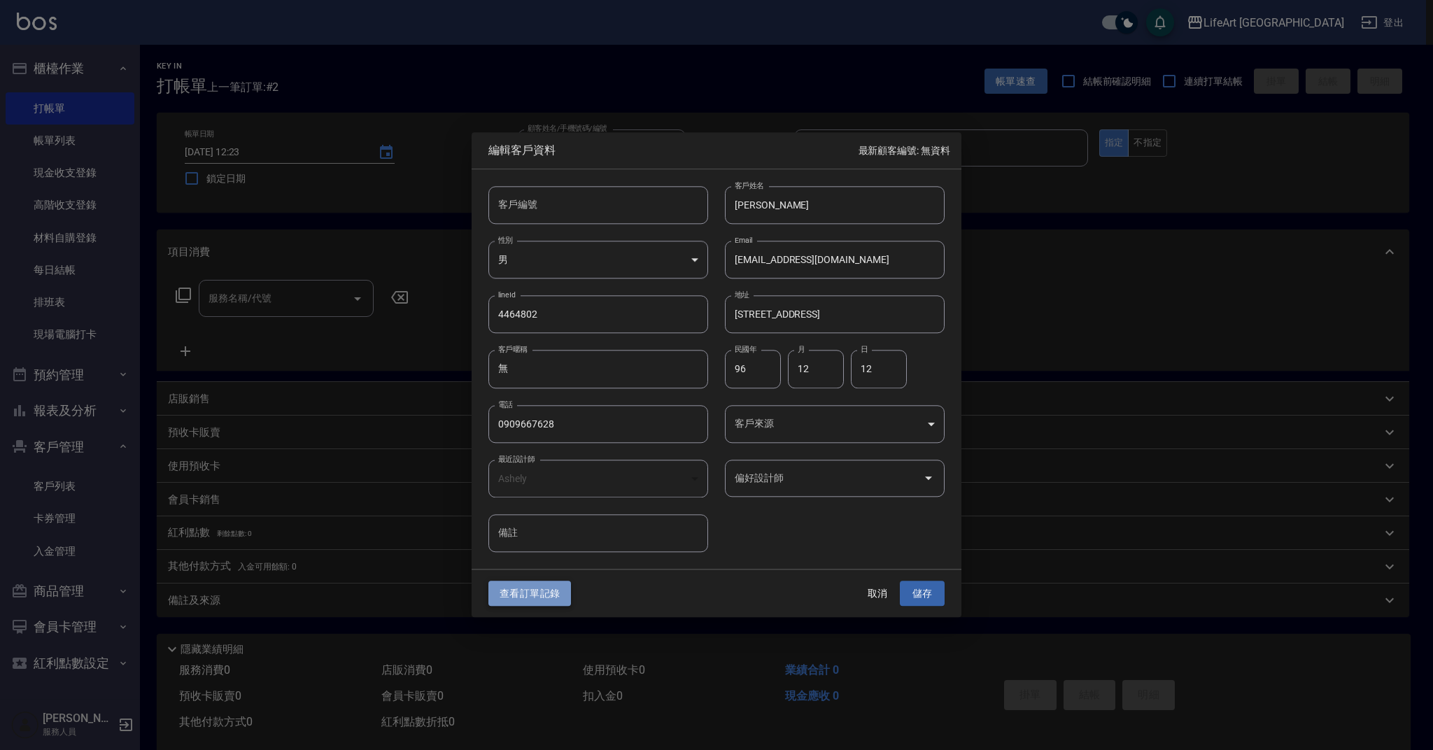
click at [556, 593] on button "查看訂單記錄" at bounding box center [529, 594] width 83 height 26
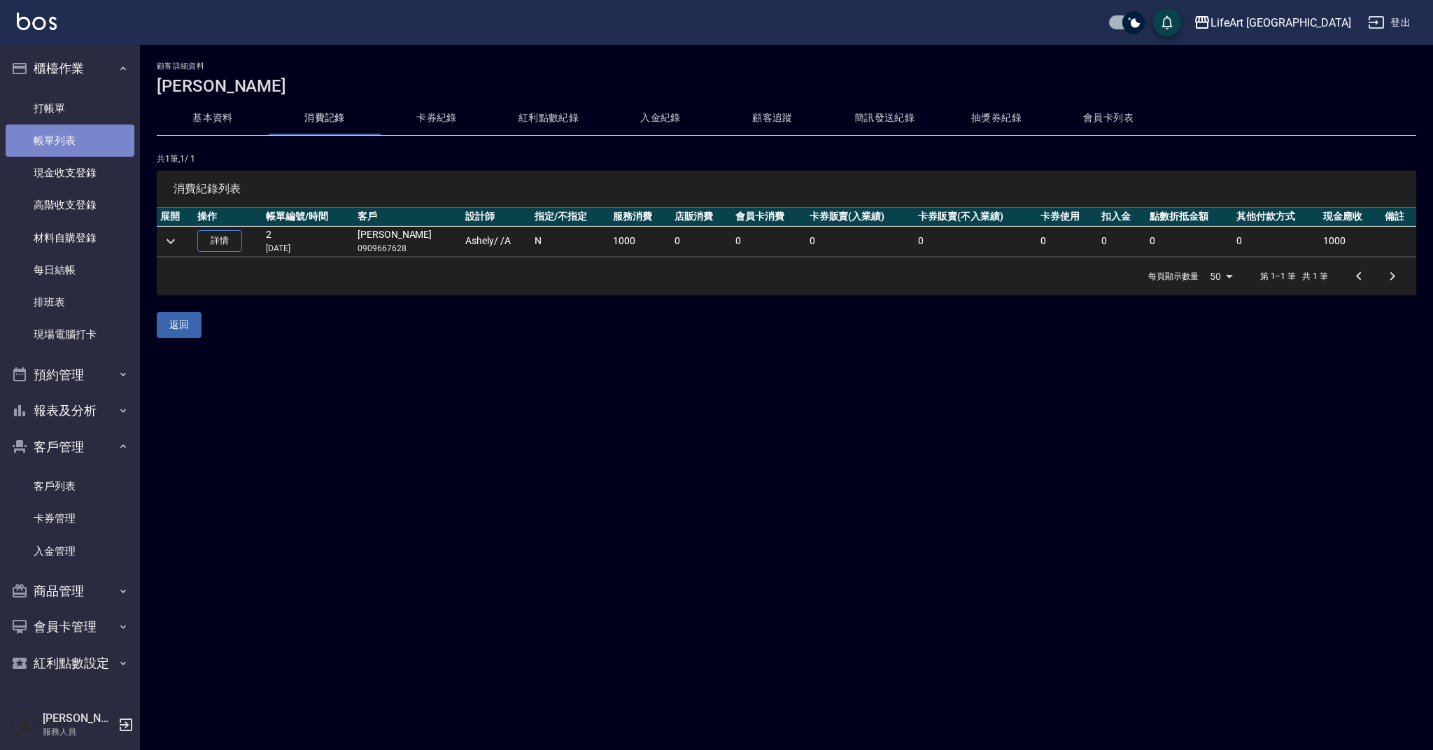
click at [69, 136] on link "帳單列表" at bounding box center [70, 141] width 129 height 32
